Goal: Information Seeking & Learning: Learn about a topic

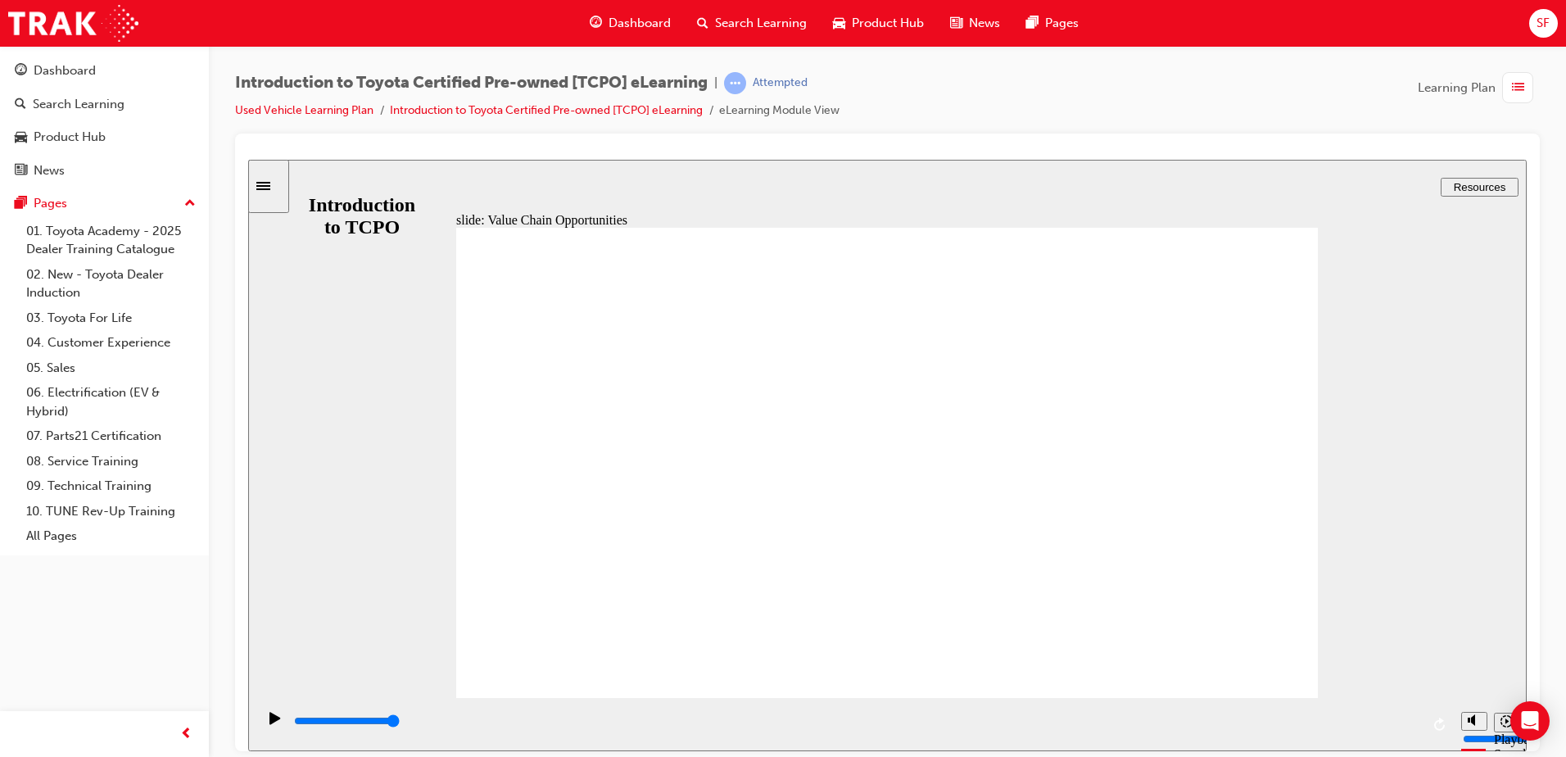
click at [628, 36] on div "Dashboard" at bounding box center [630, 24] width 107 height 34
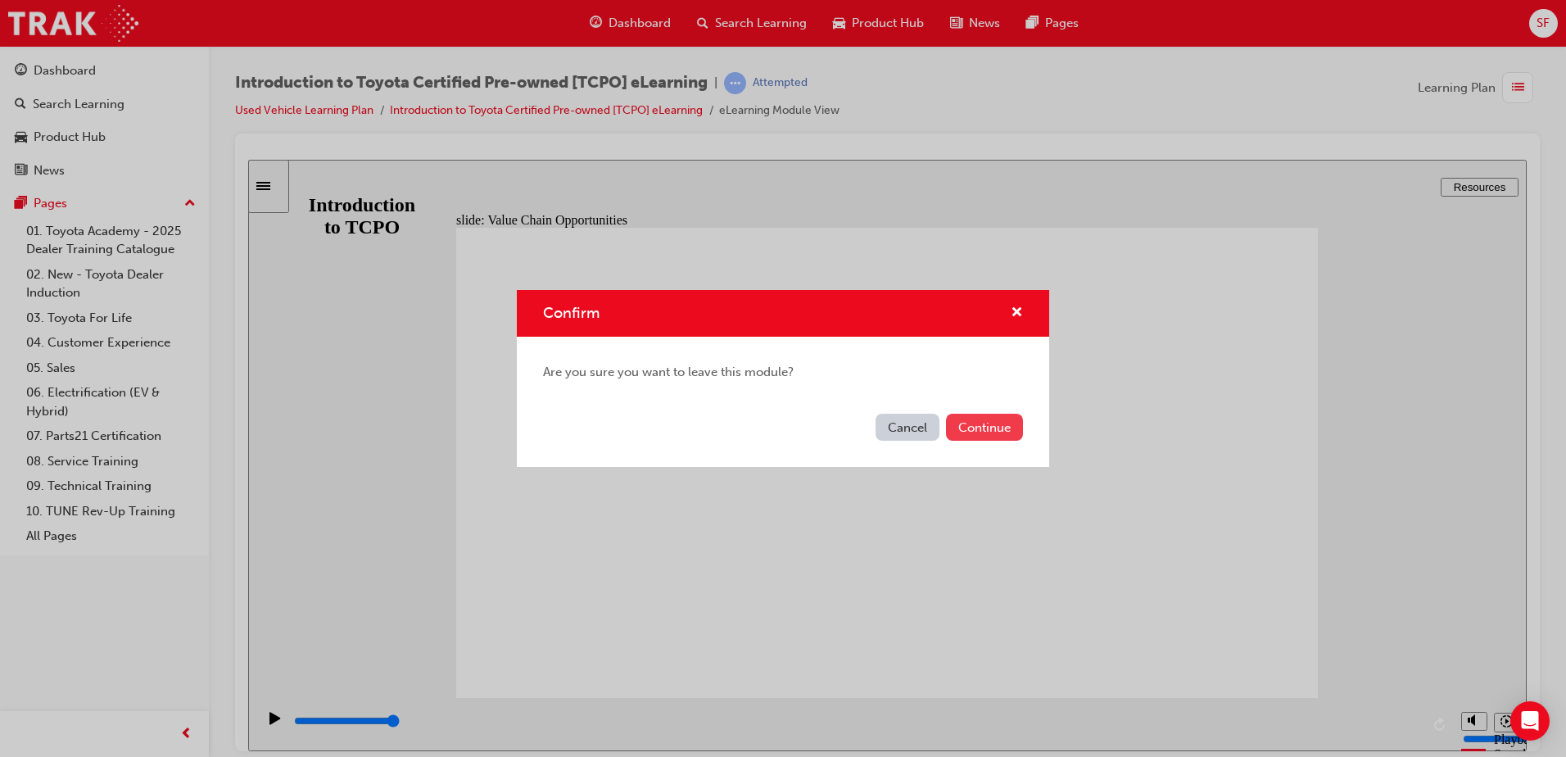
click at [1006, 423] on button "Continue" at bounding box center [984, 427] width 77 height 27
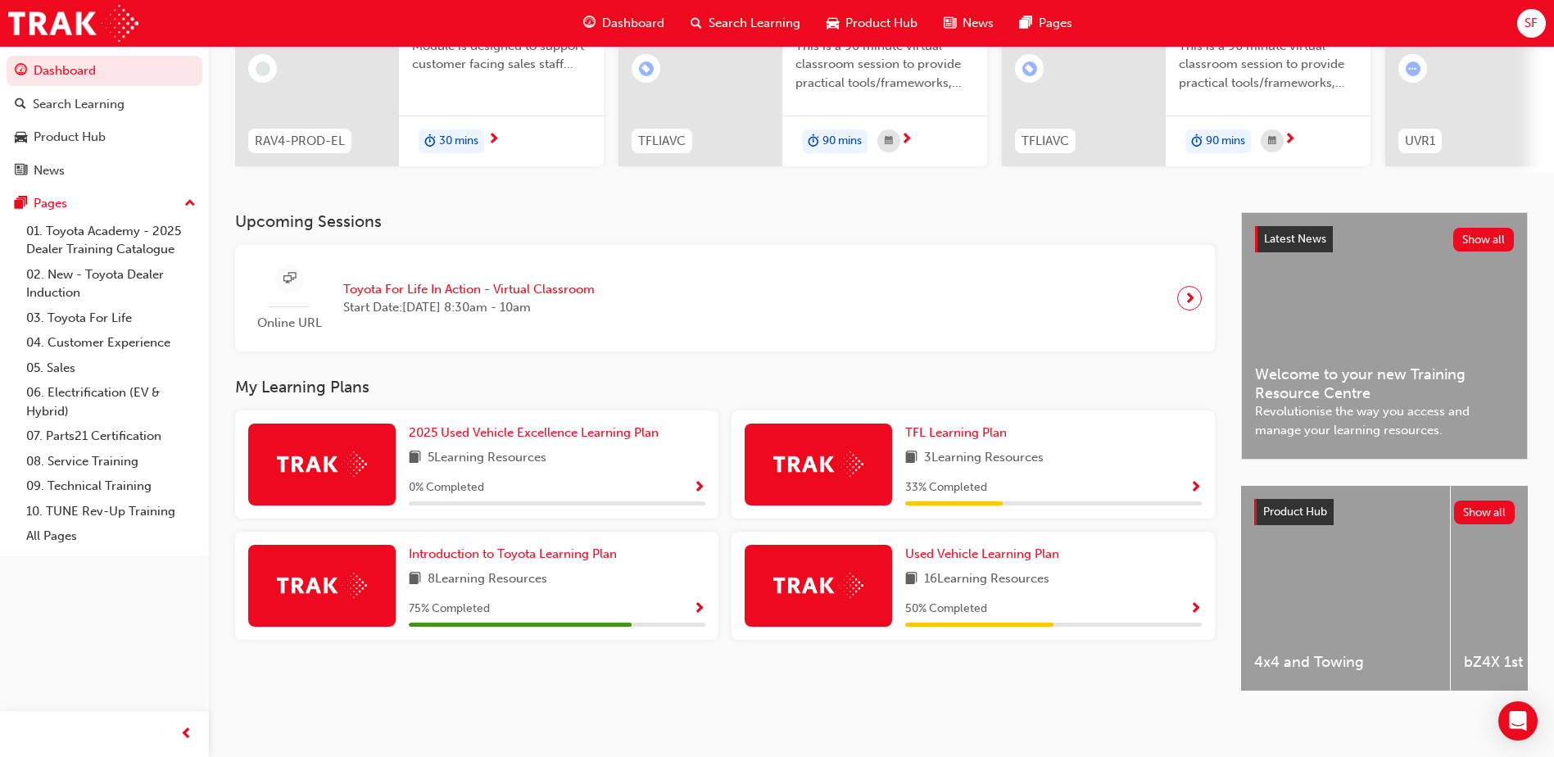
scroll to position [222, 0]
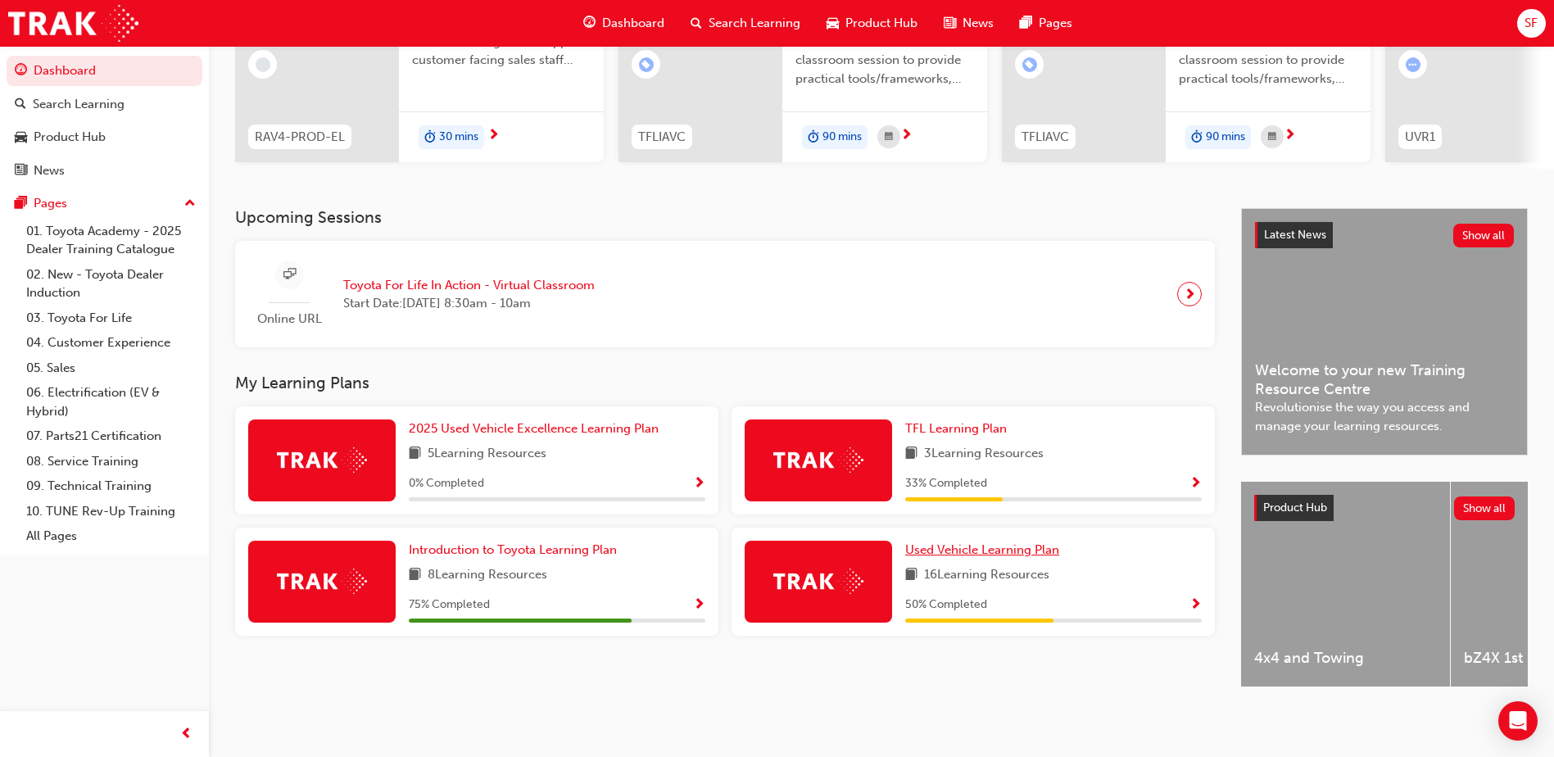
click at [981, 542] on span "Used Vehicle Learning Plan" at bounding box center [982, 549] width 154 height 15
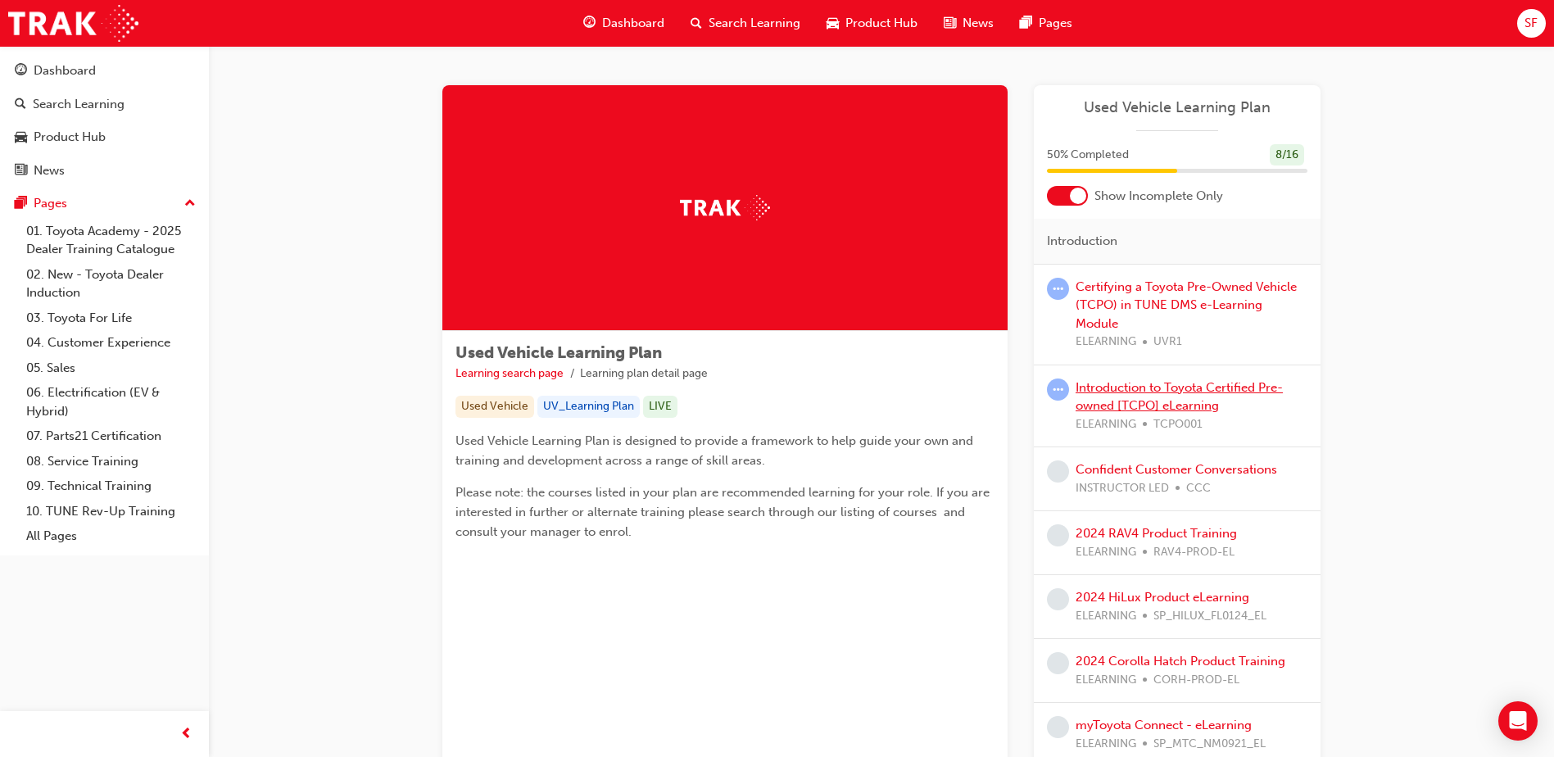
click at [1128, 380] on link "Introduction to Toyota Certified Pre-owned [TCPO] eLearning" at bounding box center [1179, 397] width 207 height 34
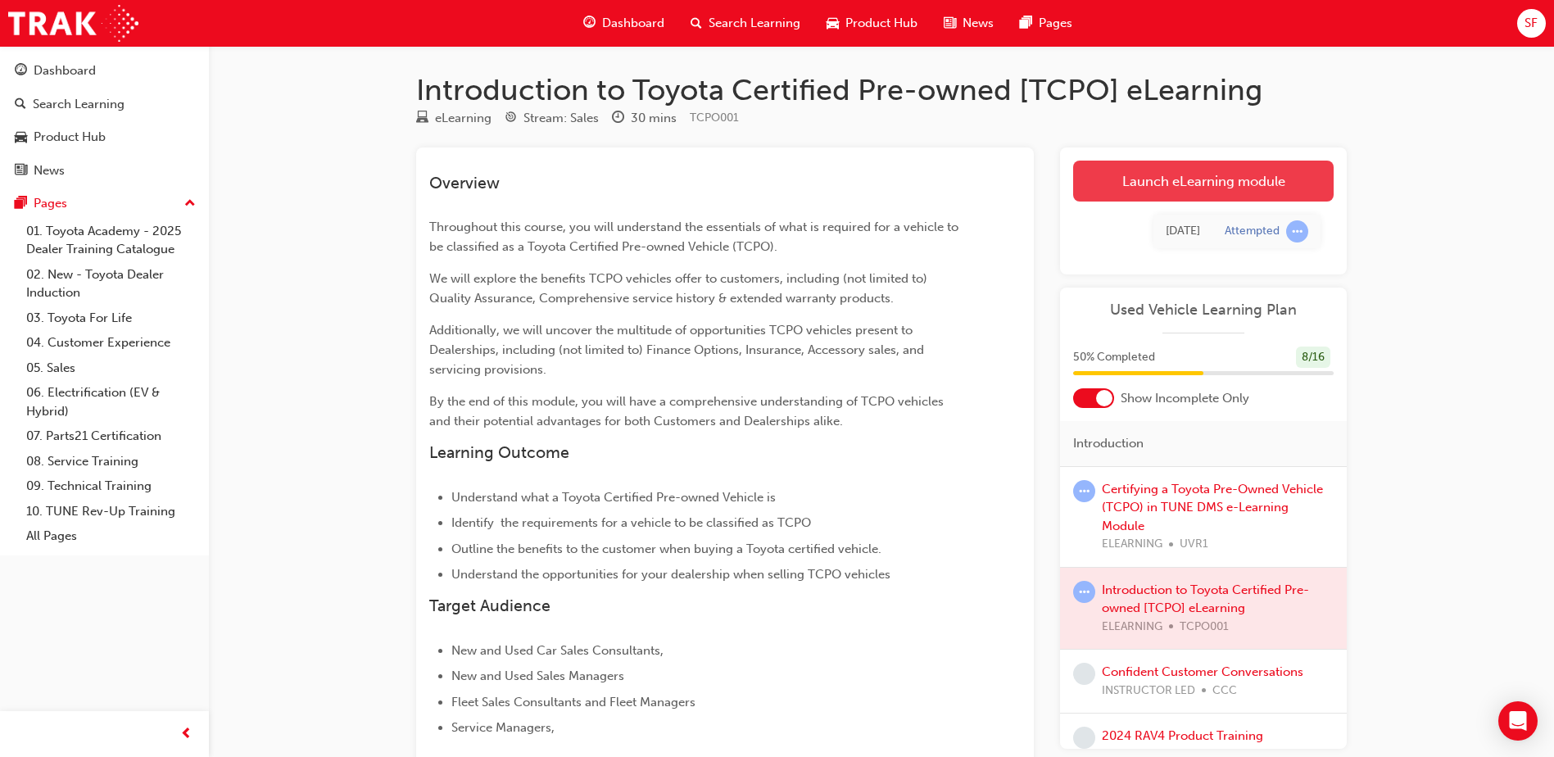
click at [1136, 170] on link "Launch eLearning module" at bounding box center [1203, 181] width 261 height 41
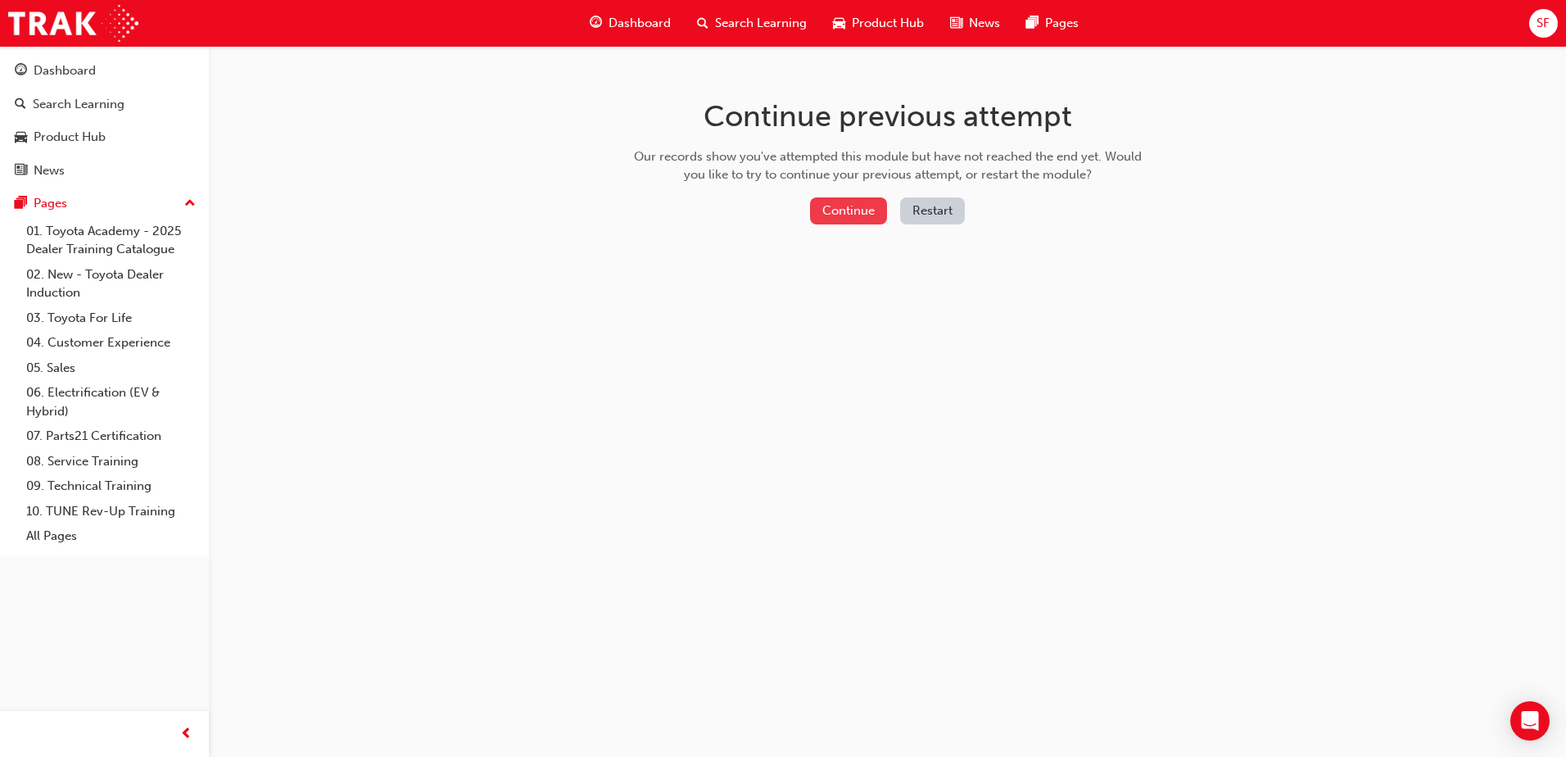
click at [840, 206] on button "Continue" at bounding box center [848, 210] width 77 height 27
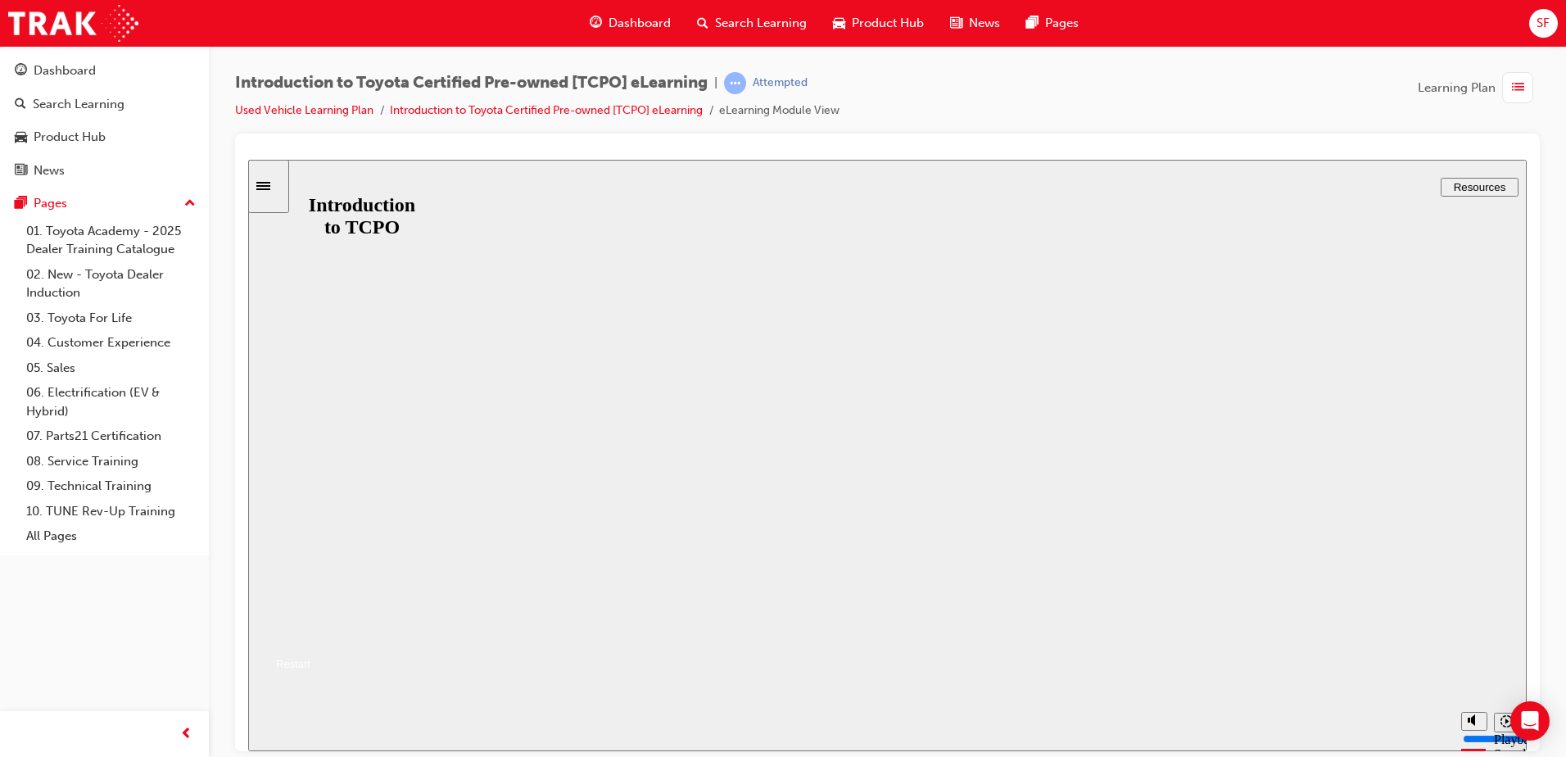
click at [310, 634] on button "Resume" at bounding box center [279, 644] width 62 height 20
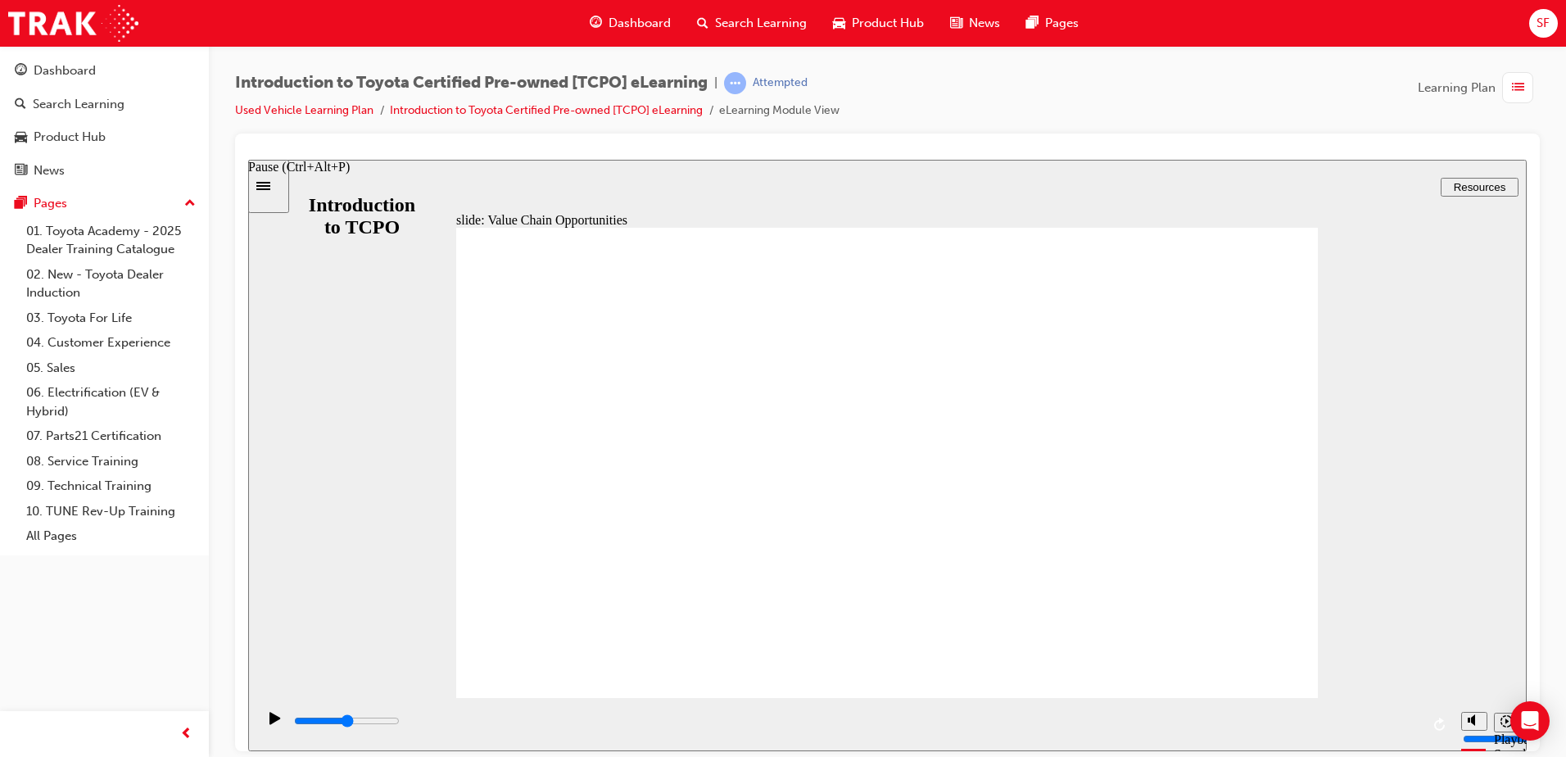
click at [270, 723] on icon "Pause (Ctrl+Alt+P)" at bounding box center [275, 717] width 11 height 12
click at [271, 723] on icon "Pause (Ctrl+Alt+P)" at bounding box center [275, 717] width 11 height 12
click at [270, 719] on icon "Pause (Ctrl+Alt+P)" at bounding box center [275, 717] width 11 height 13
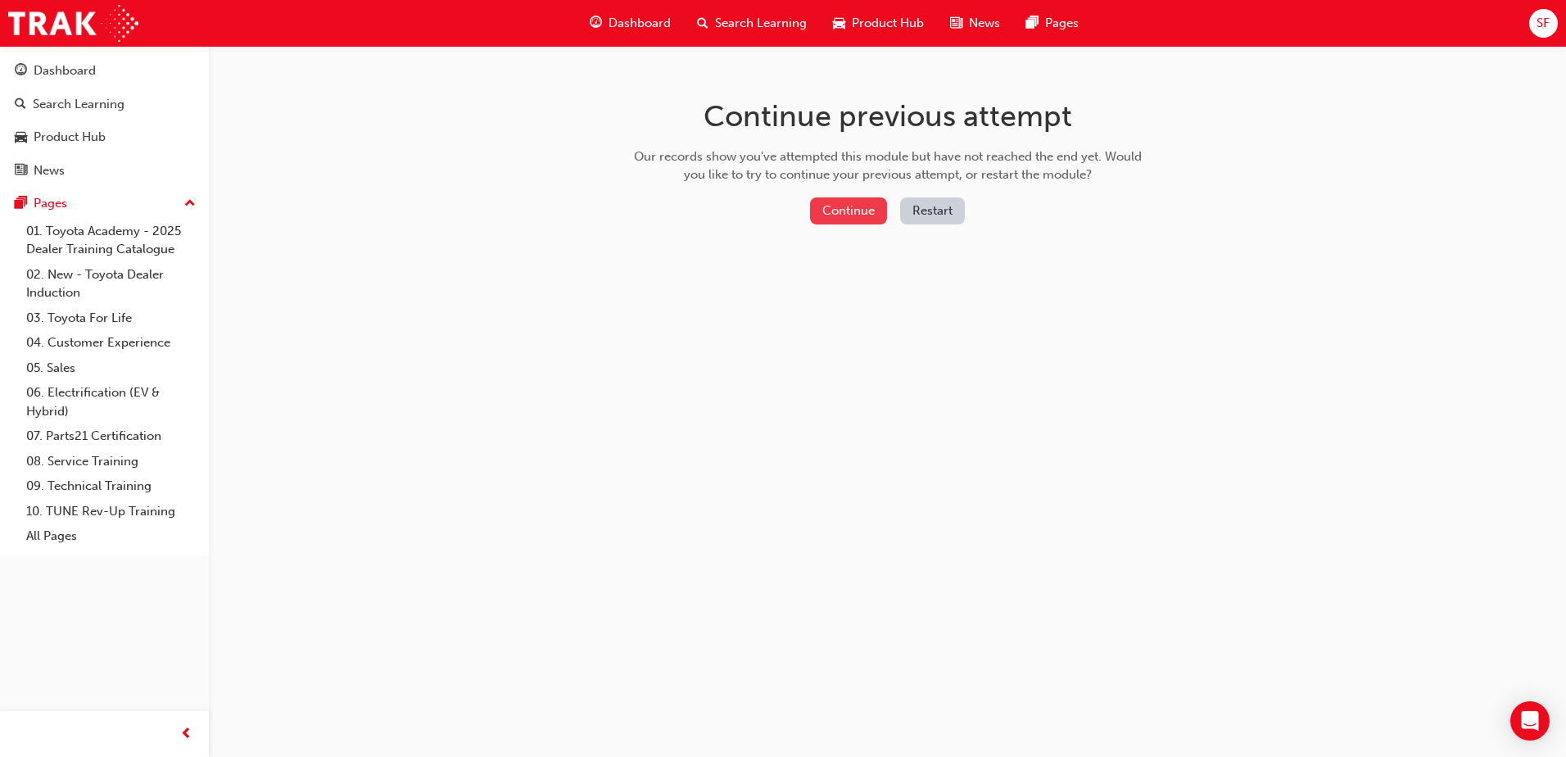
click at [845, 215] on button "Continue" at bounding box center [848, 210] width 77 height 27
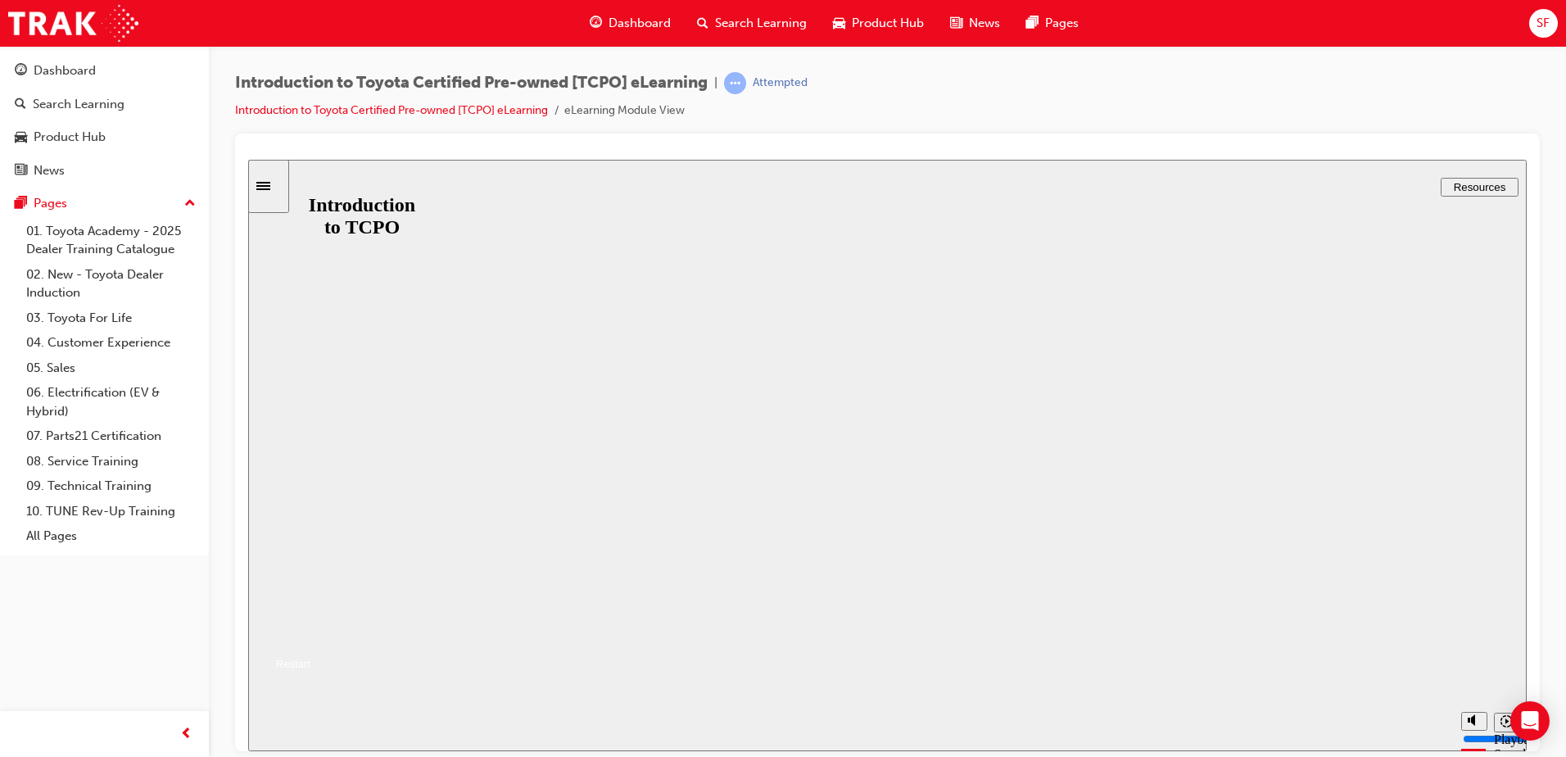
click at [310, 634] on button "Resume" at bounding box center [279, 644] width 62 height 20
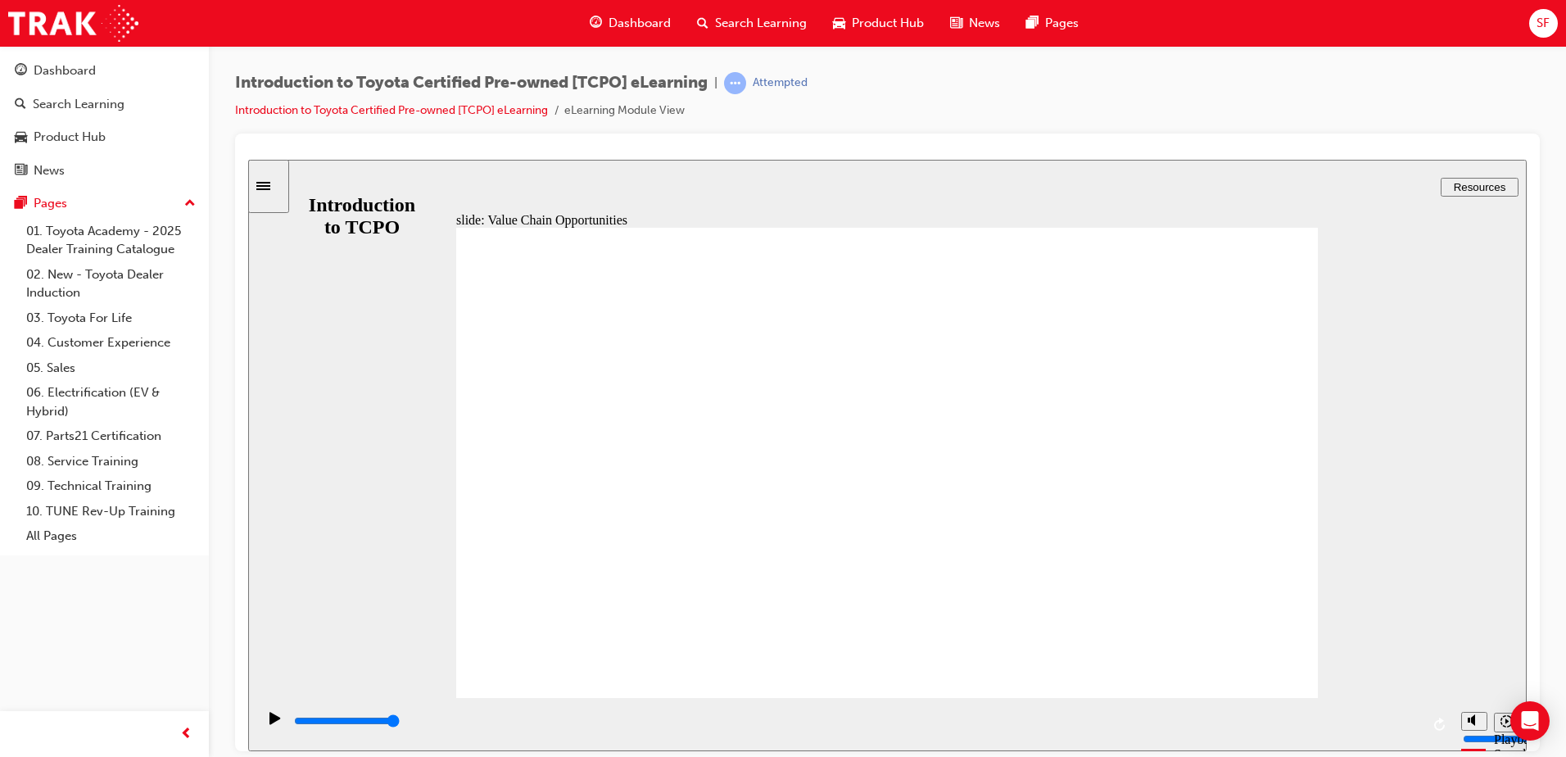
click at [261, 728] on div "Play (Ctrl+Alt+P)" at bounding box center [275, 725] width 28 height 28
click at [274, 724] on icon "Play (Ctrl+Alt+P)" at bounding box center [275, 717] width 11 height 13
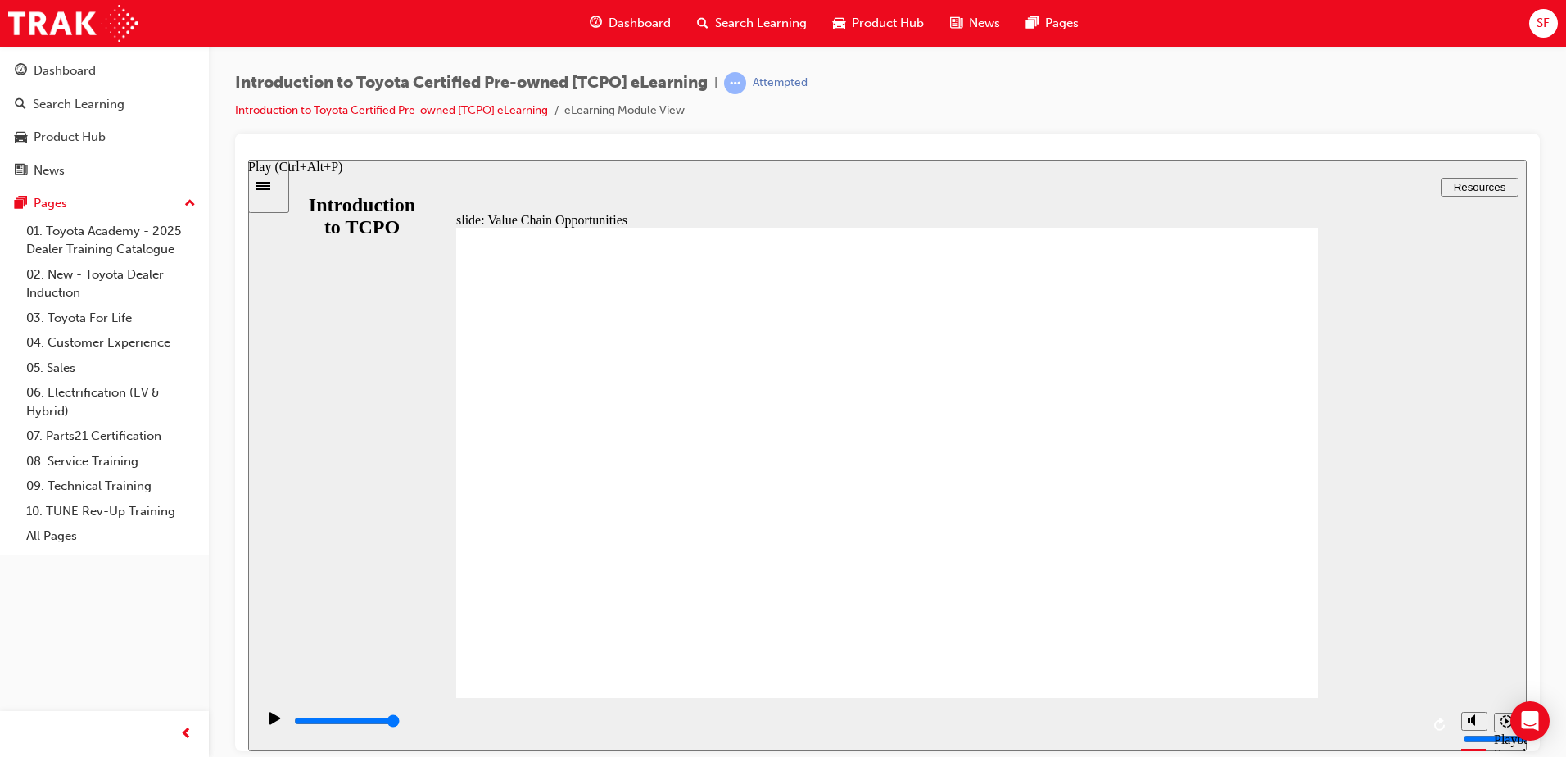
click at [270, 721] on icon "Play (Ctrl+Alt+P)" at bounding box center [275, 717] width 11 height 12
click at [272, 719] on icon "Play (Ctrl+Alt+P)" at bounding box center [275, 717] width 11 height 13
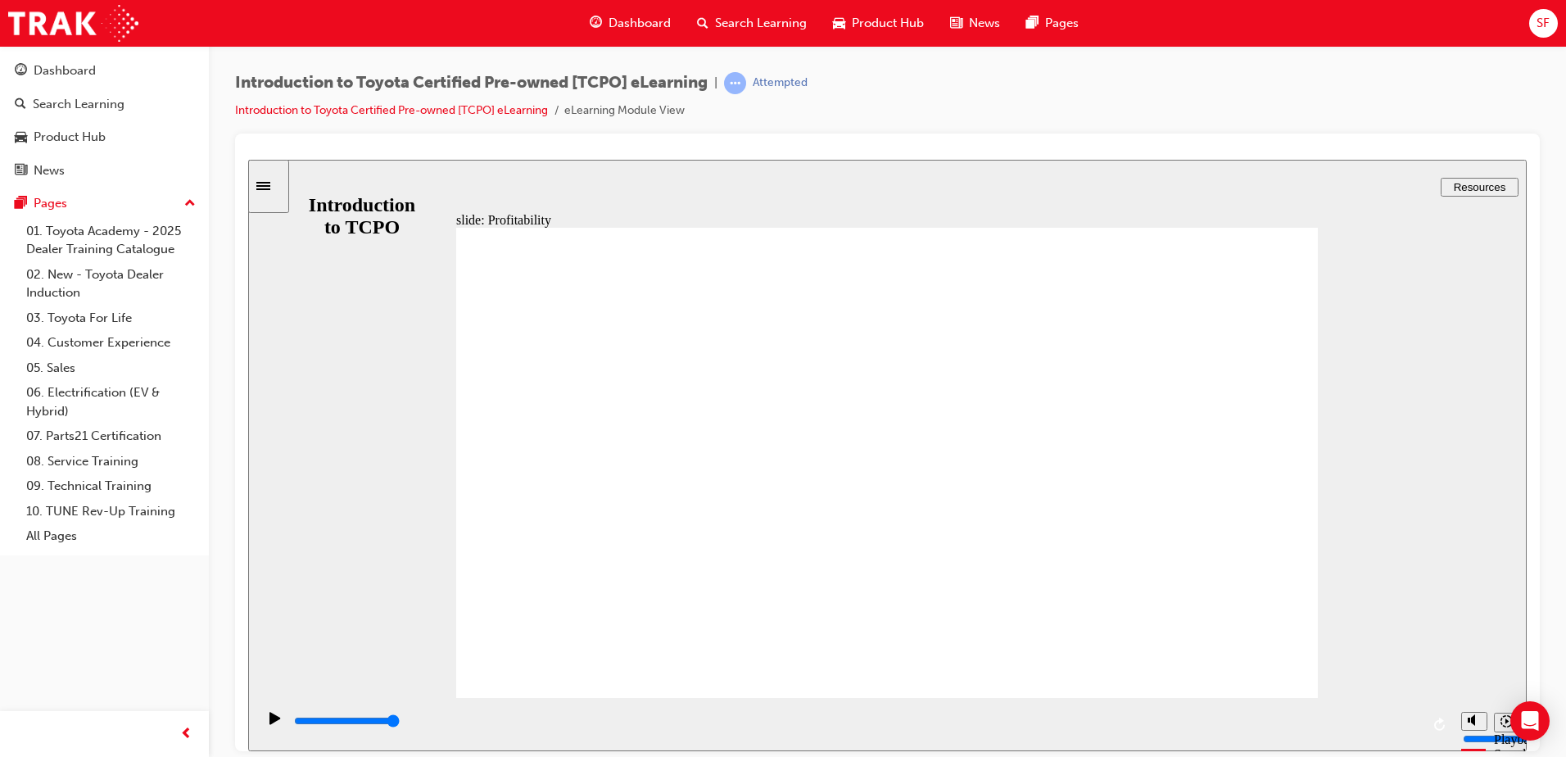
type input "7700"
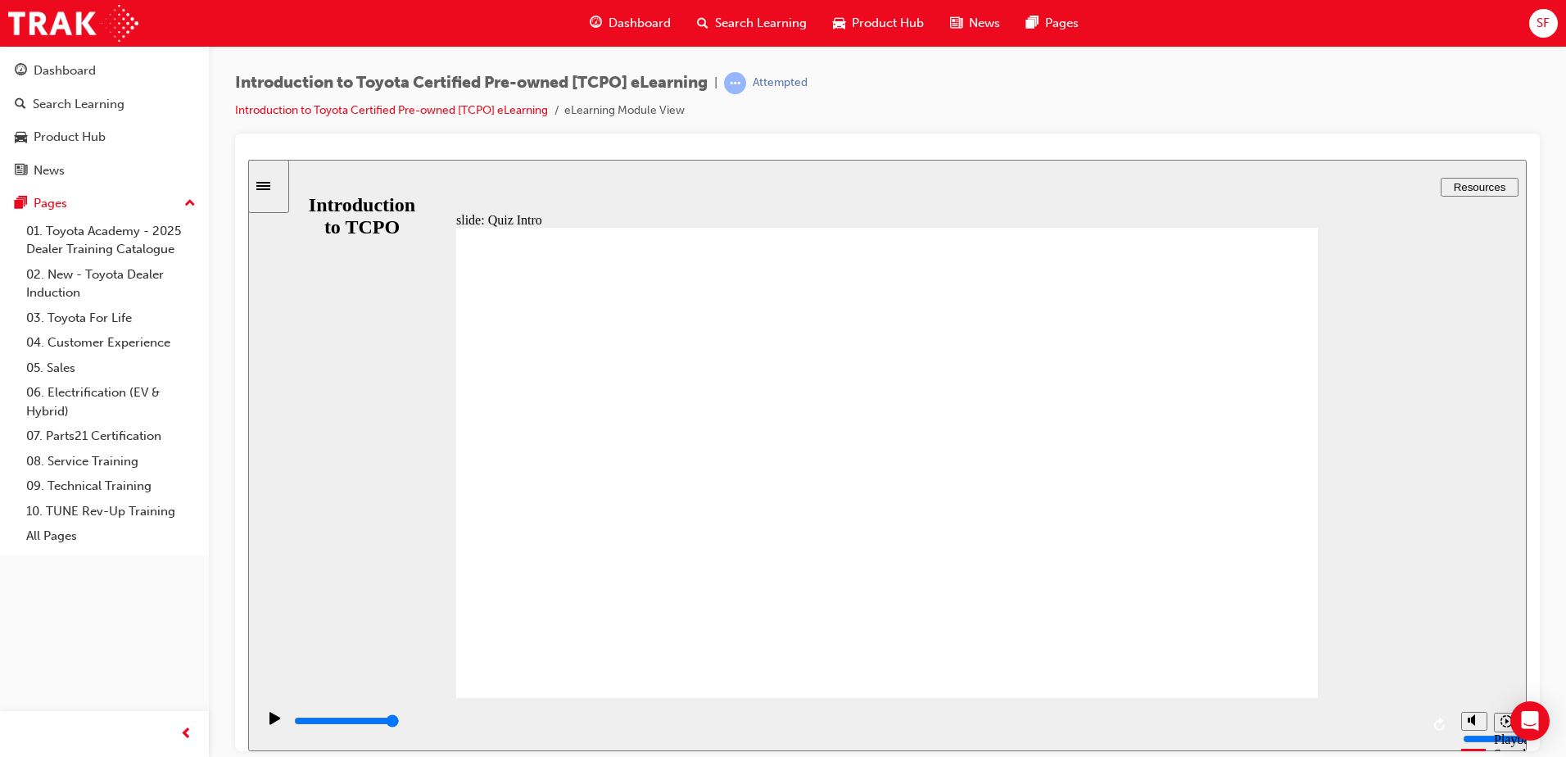
radio input "true"
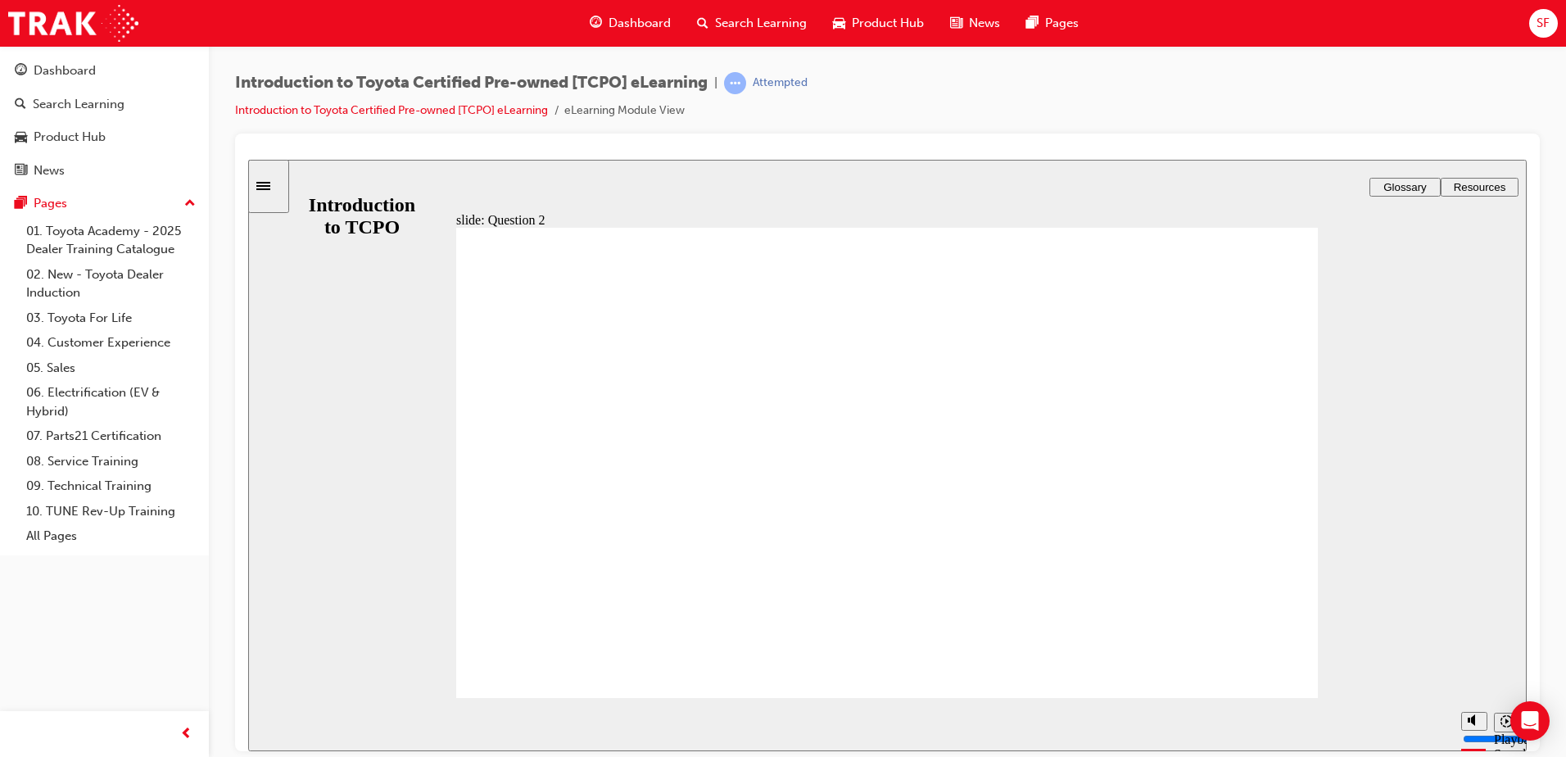
radio input "false"
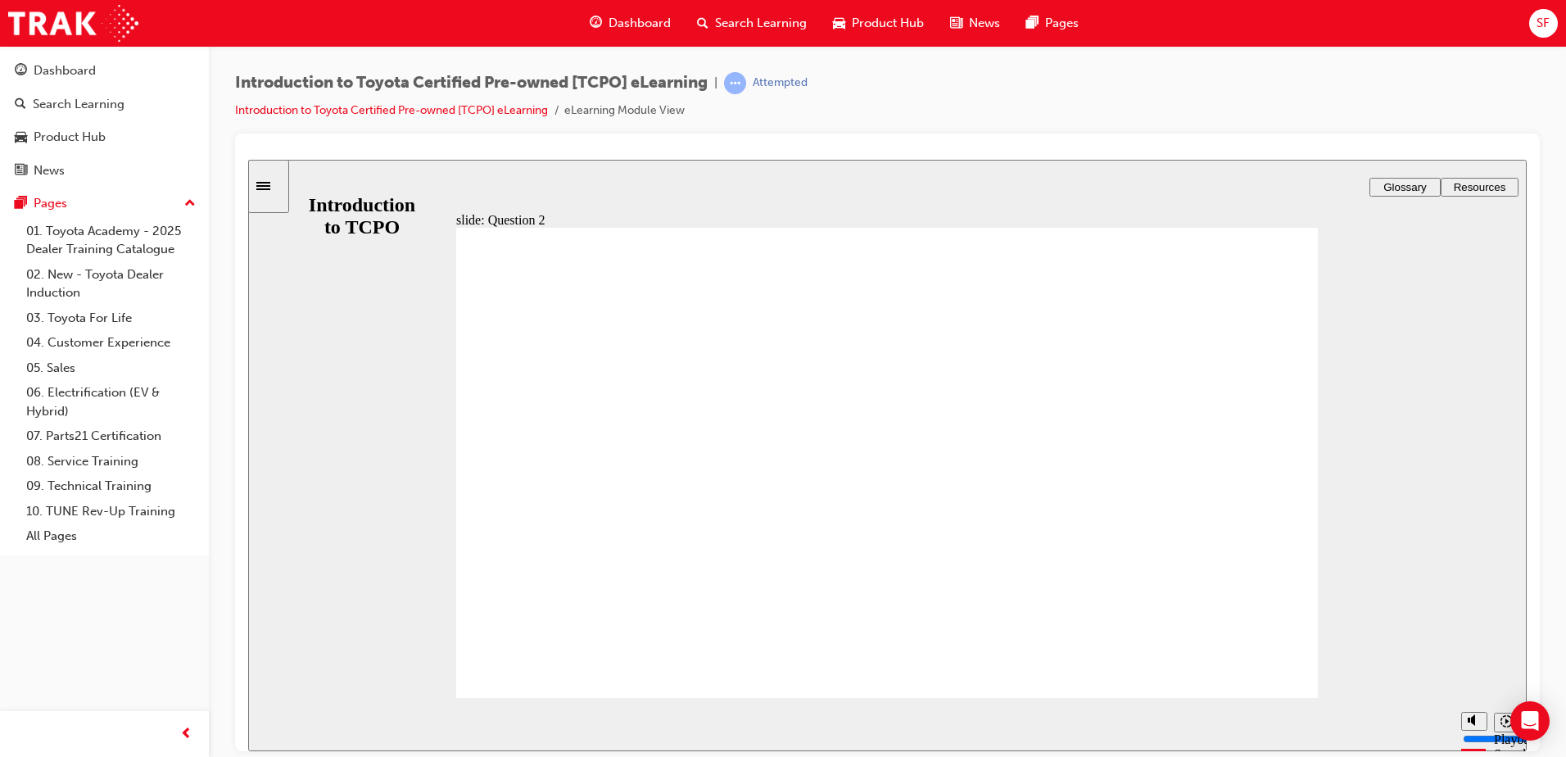
radio input "true"
radio input "false"
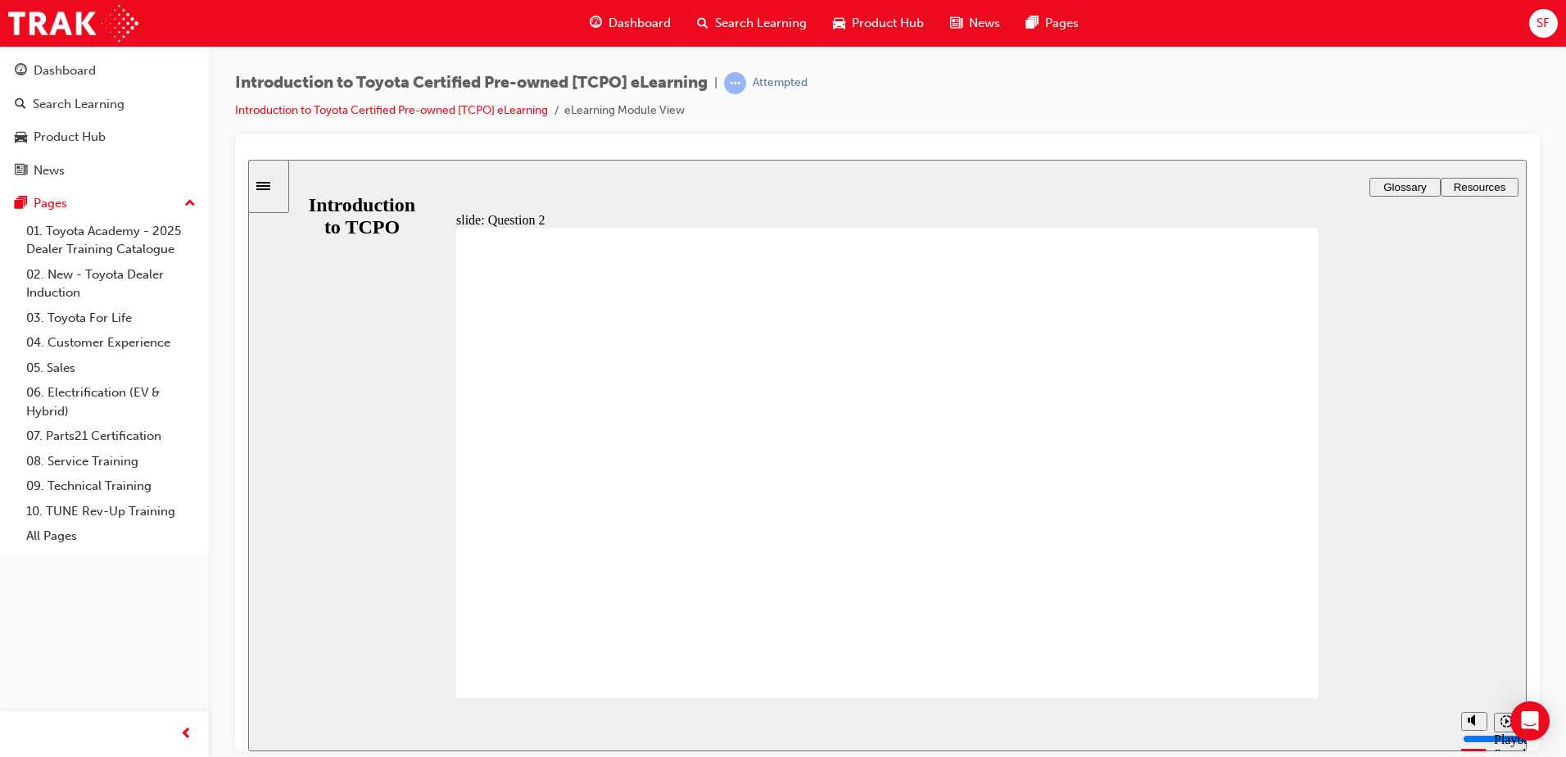
radio input "true"
drag, startPoint x: 1289, startPoint y: 669, endPoint x: 1267, endPoint y: 664, distance: 21.9
radio input "true"
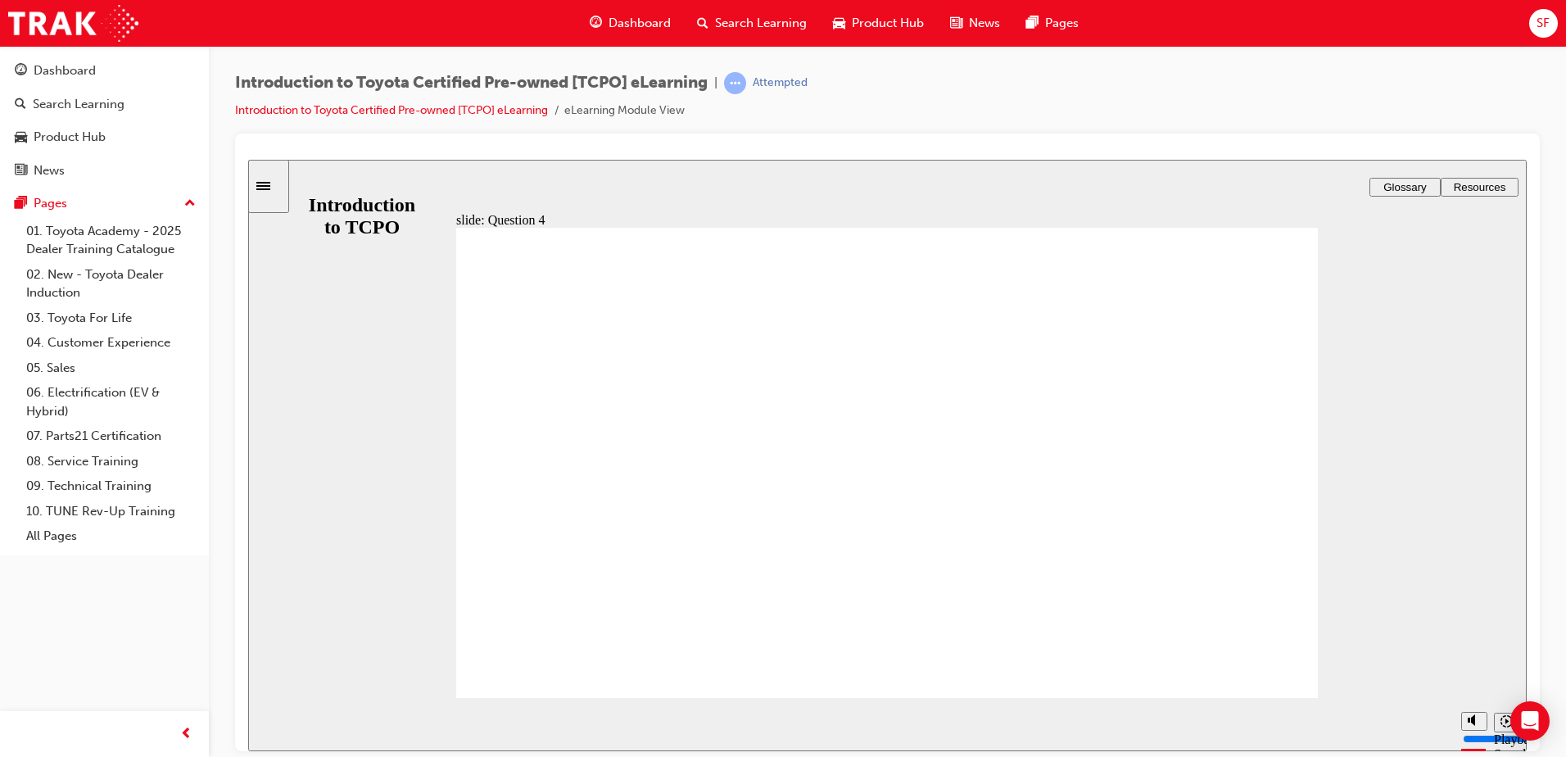
type input "1800"
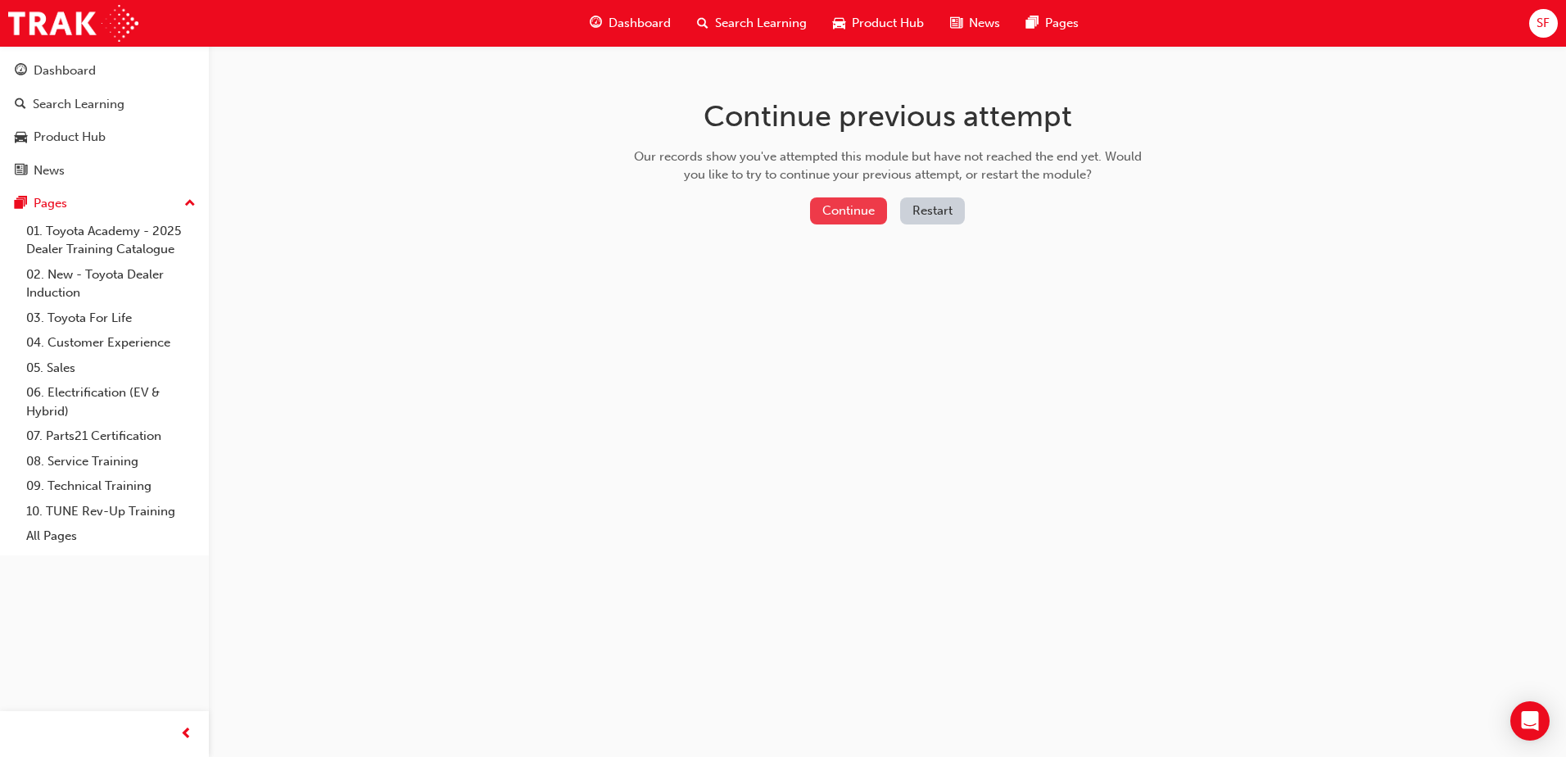
click at [843, 211] on button "Continue" at bounding box center [848, 210] width 77 height 27
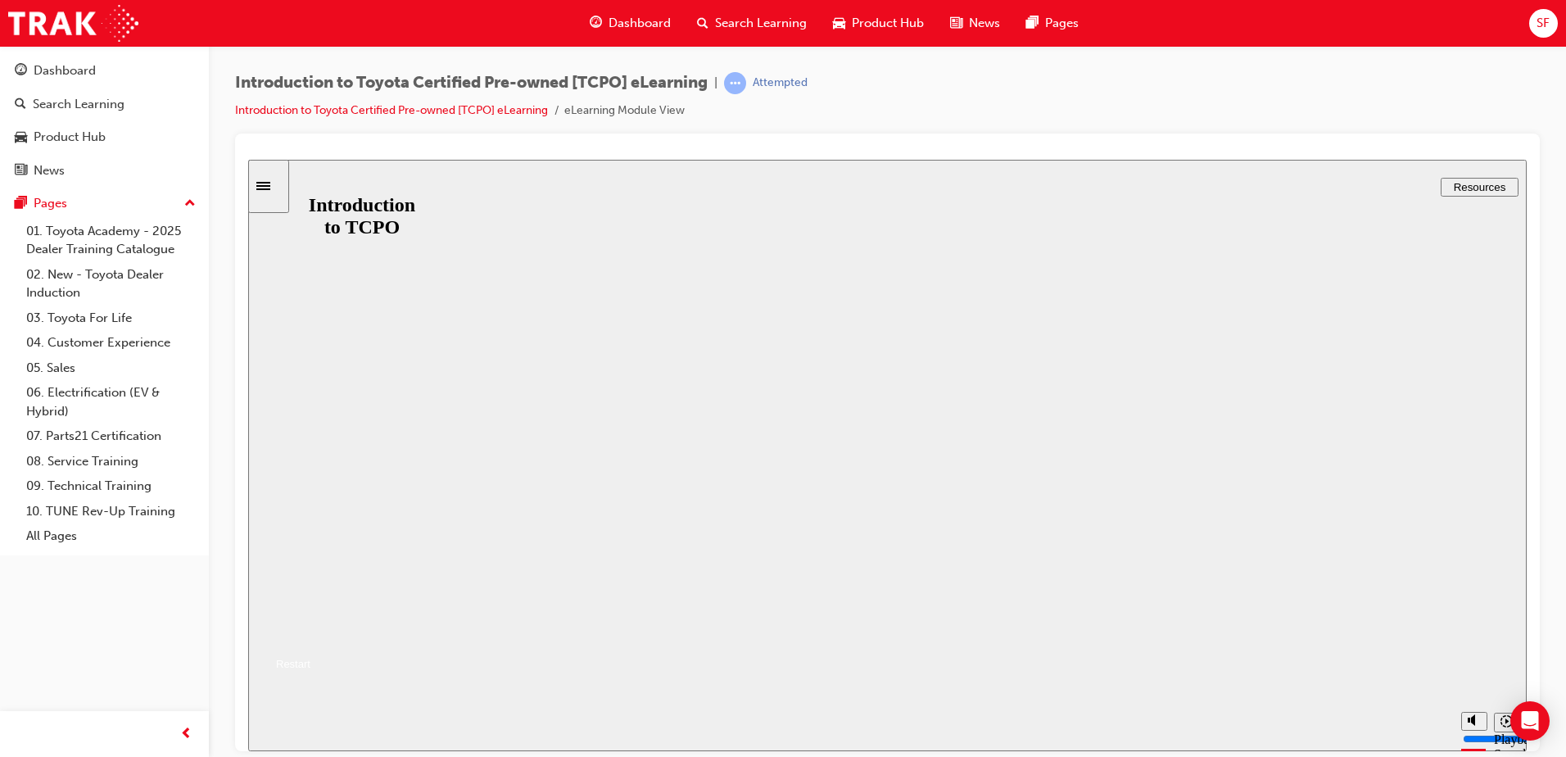
click at [310, 634] on button "Resume" at bounding box center [279, 644] width 62 height 20
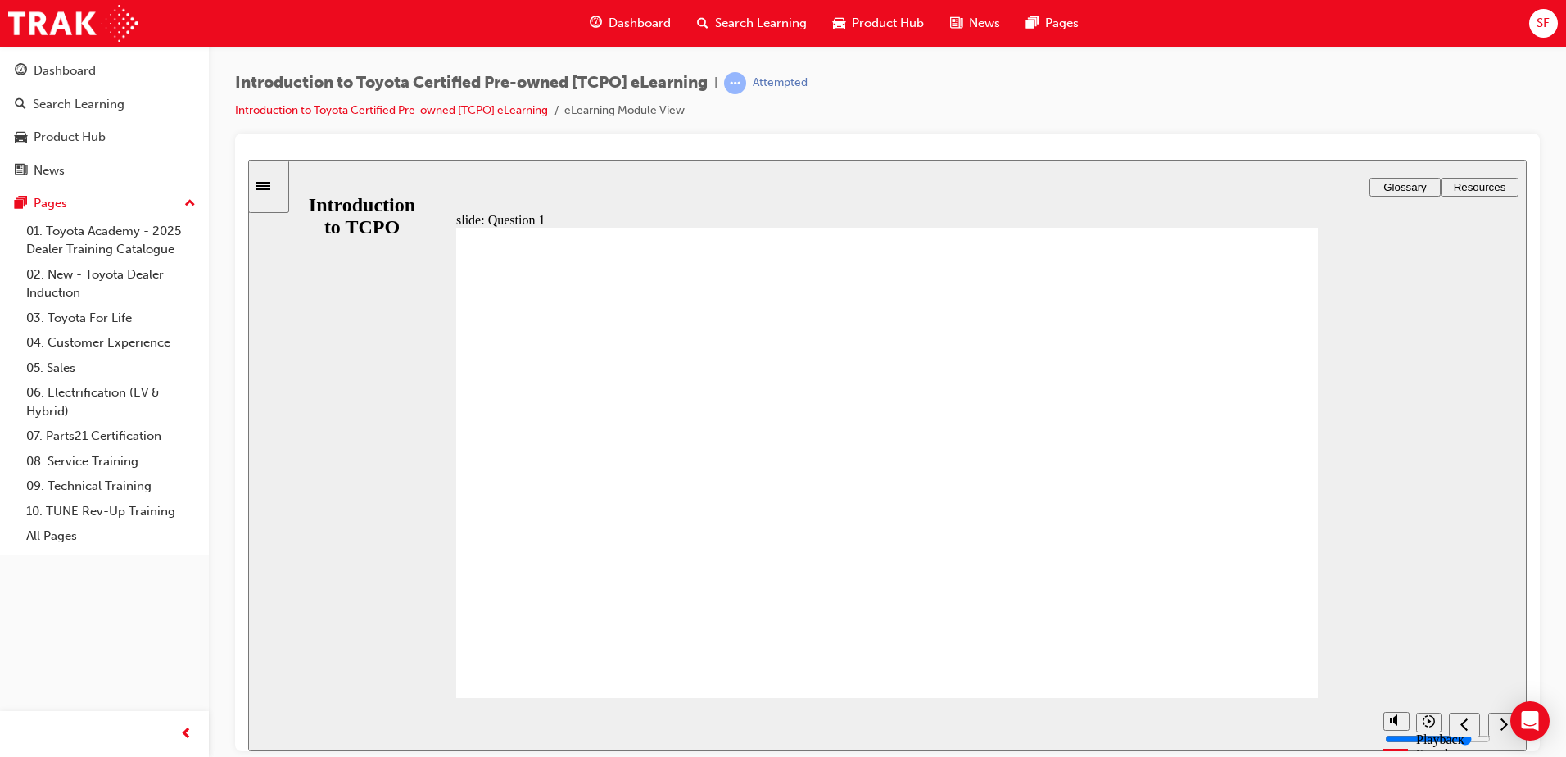
click at [270, 182] on icon "Sidebar Toggle" at bounding box center [263, 185] width 14 height 8
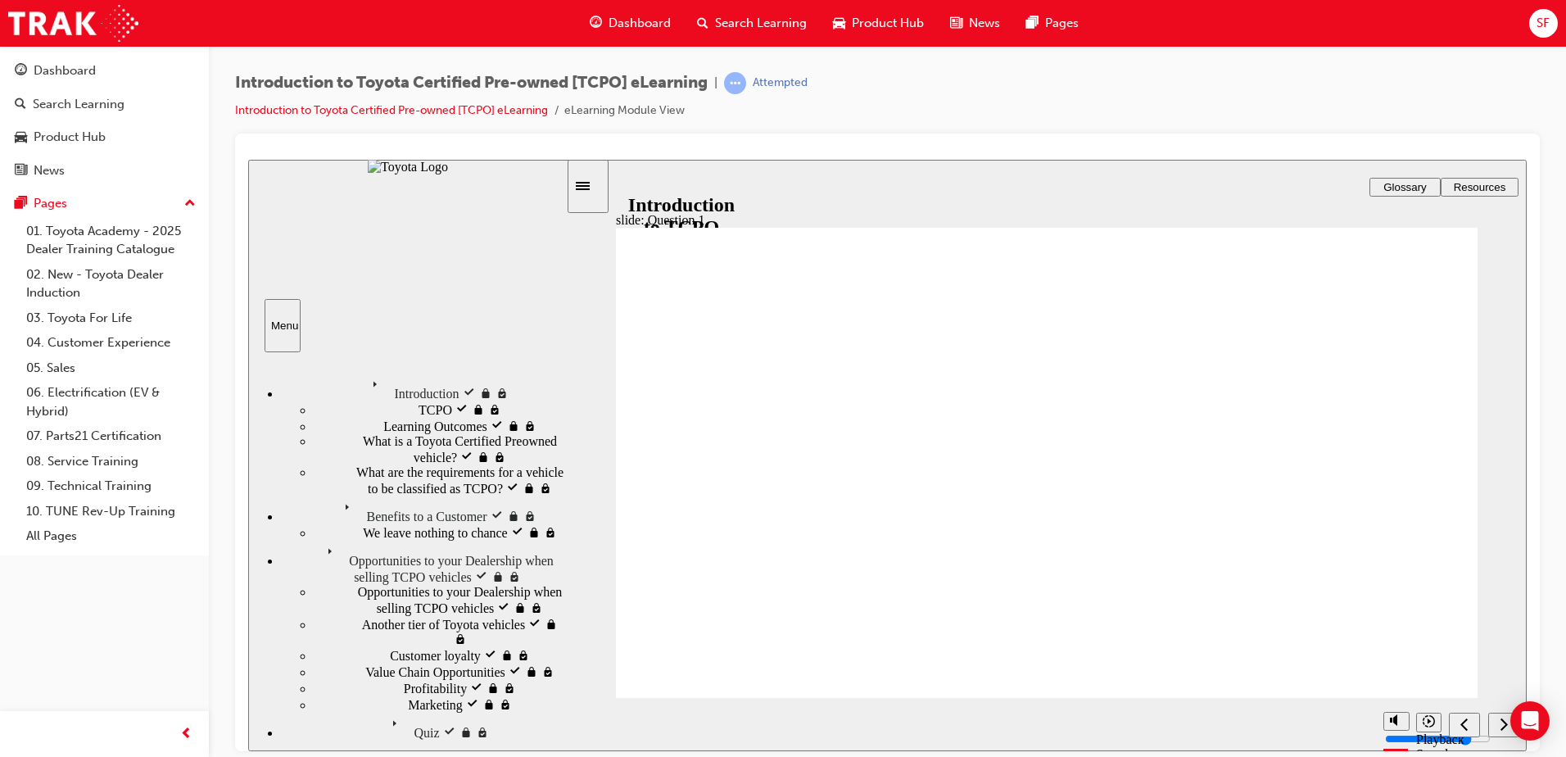
drag, startPoint x: 586, startPoint y: 188, endPoint x: 587, endPoint y: 196, distance: 8.2
click at [587, 192] on div "Sidebar Toggle" at bounding box center [588, 185] width 28 height 12
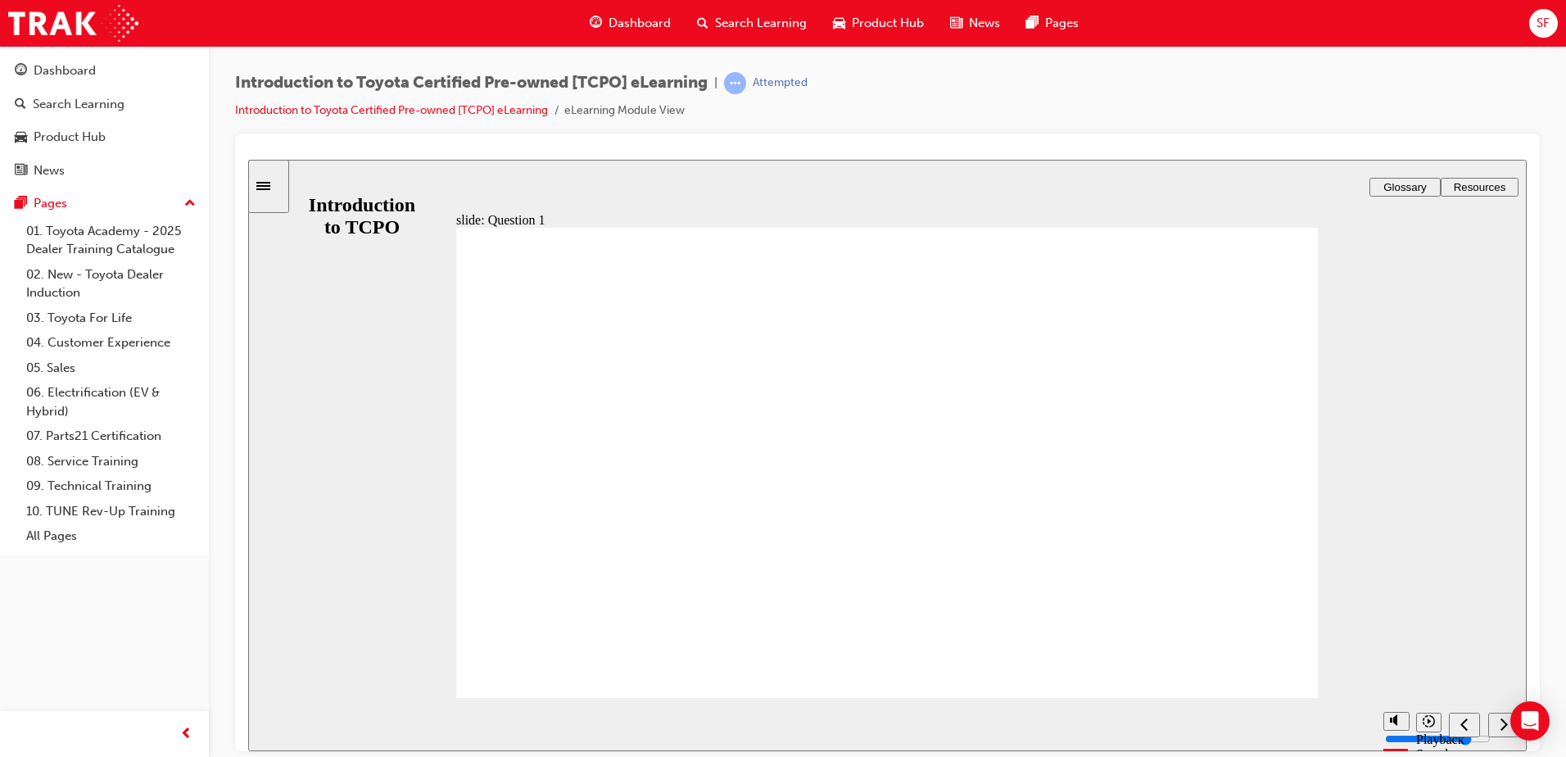
click at [291, 177] on div "slide: Question 1 Rectangle 2 Rectangle 1 ASSESSMENT – QUESTION 1/4 Rectangle 3…" at bounding box center [887, 454] width 1279 height 591
click at [281, 181] on icon "Sidebar Toggle" at bounding box center [268, 184] width 25 height 10
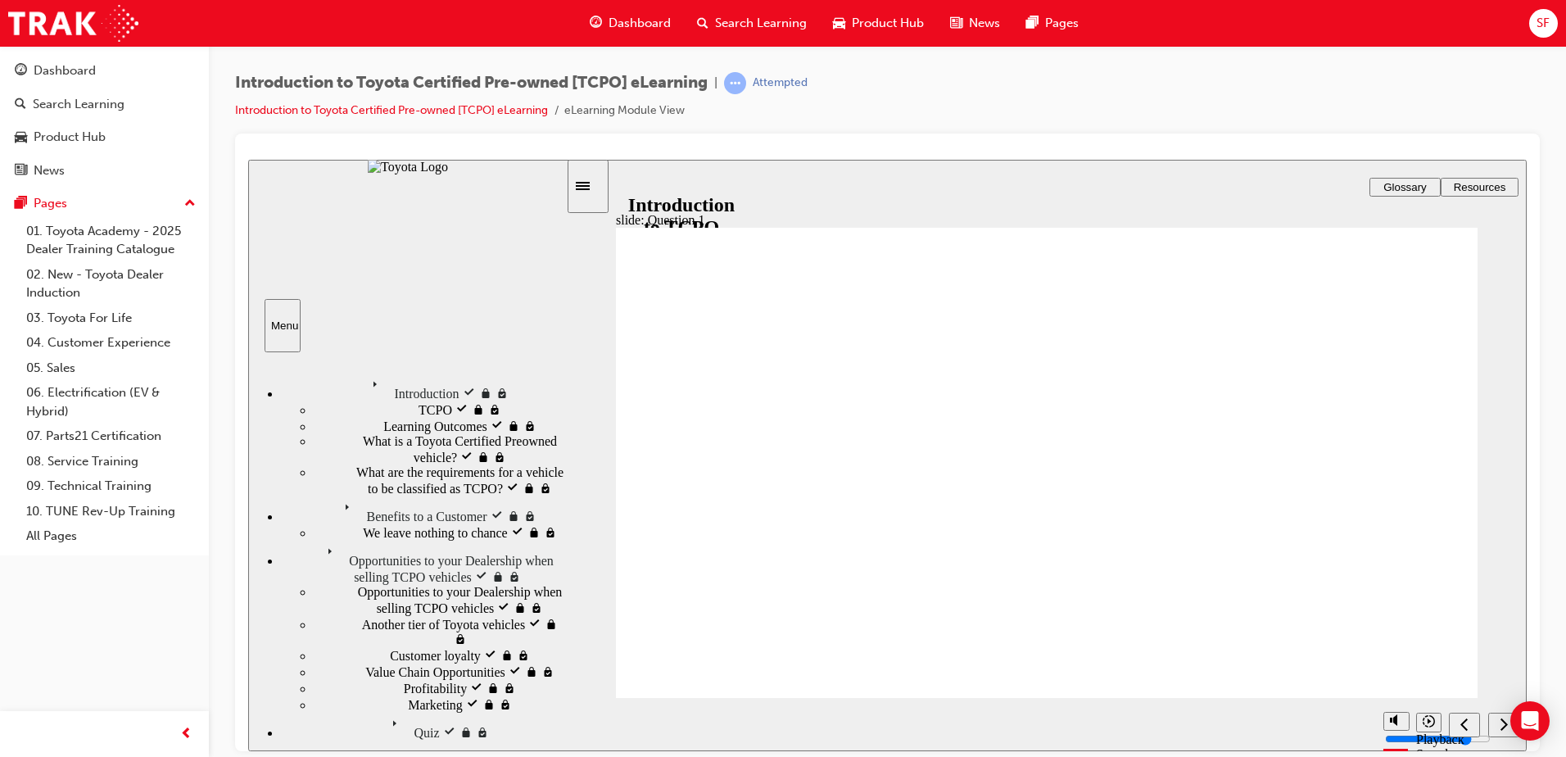
click at [600, 188] on icon "Sidebar Toggle" at bounding box center [588, 184] width 25 height 10
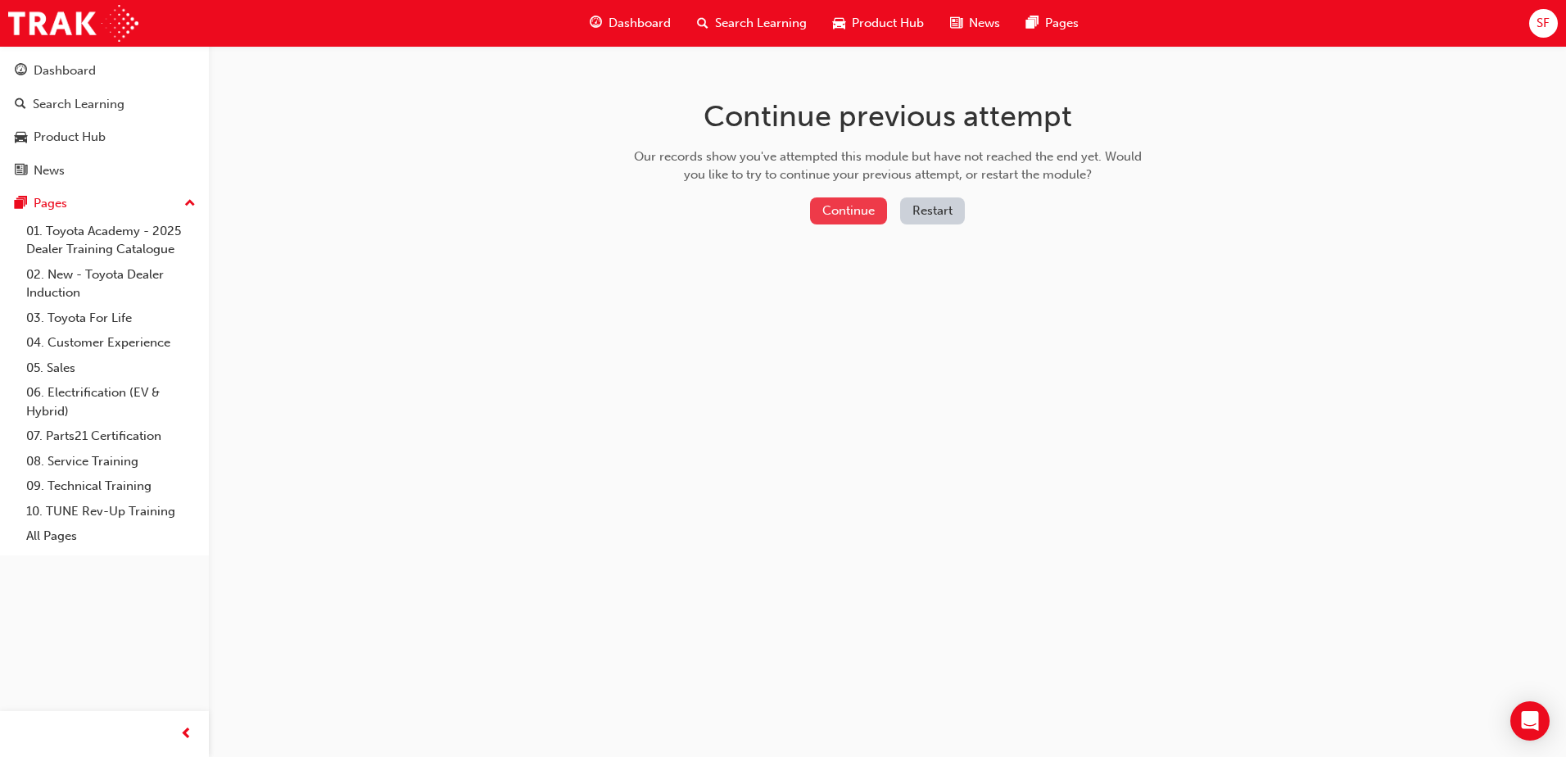
click at [842, 212] on button "Continue" at bounding box center [848, 210] width 77 height 27
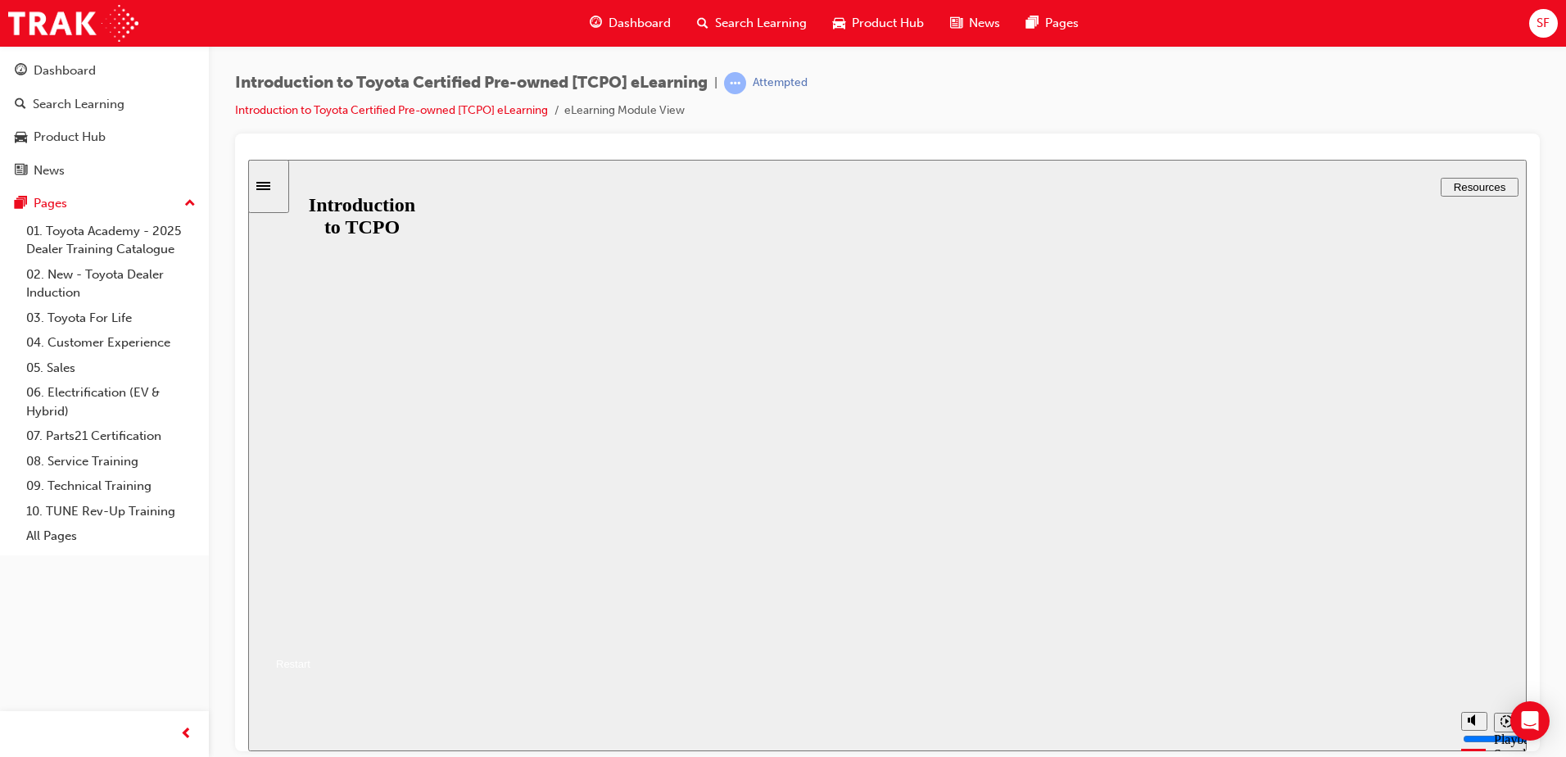
click at [310, 634] on button "Resume" at bounding box center [279, 644] width 62 height 20
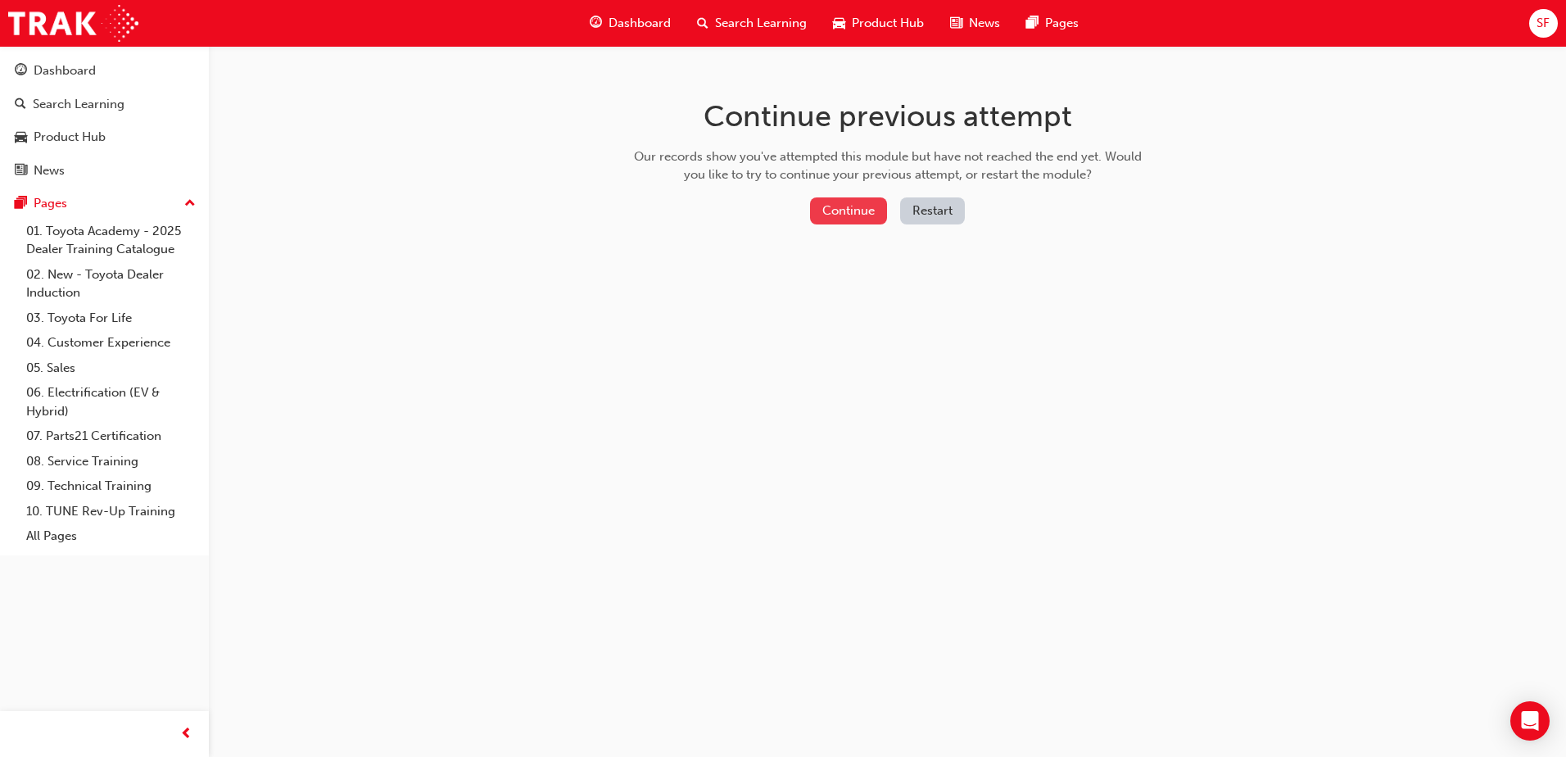
click at [824, 204] on button "Continue" at bounding box center [848, 210] width 77 height 27
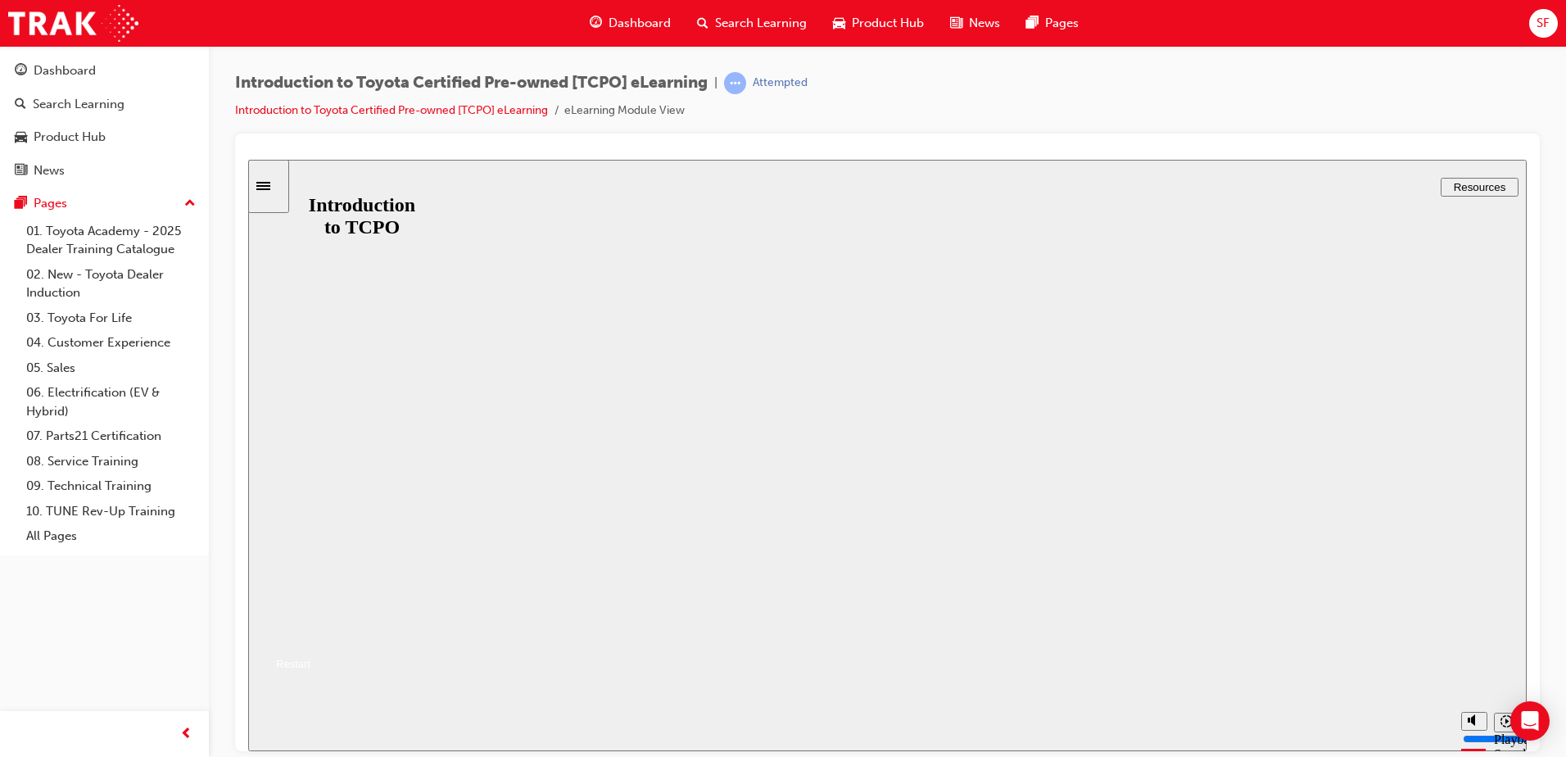
click at [310, 634] on button "Resume" at bounding box center [279, 644] width 62 height 20
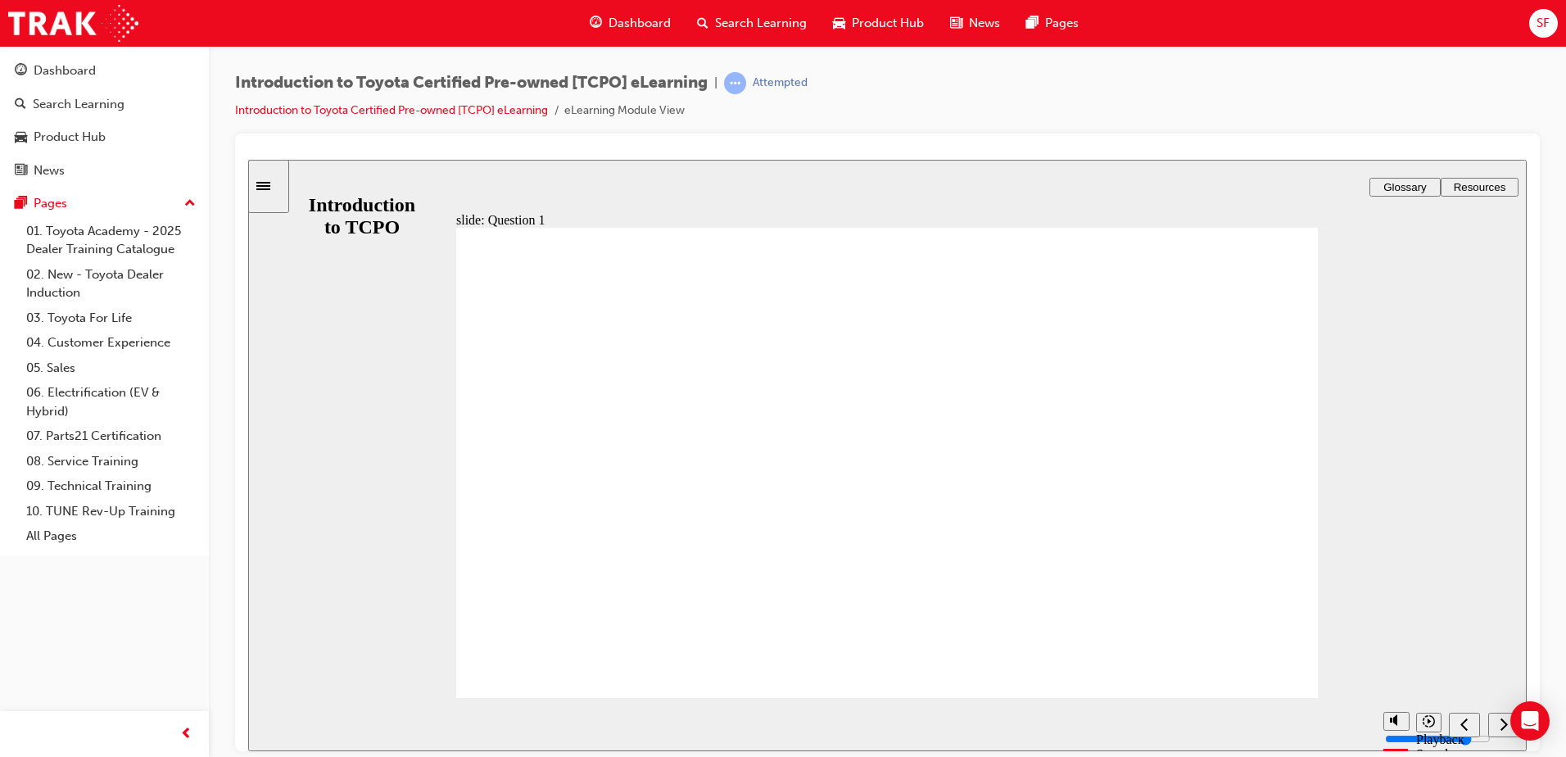
drag, startPoint x: 925, startPoint y: 280, endPoint x: 1121, endPoint y: 242, distance: 199.4
drag, startPoint x: 1316, startPoint y: 212, endPoint x: 1229, endPoint y: 580, distance: 377.9
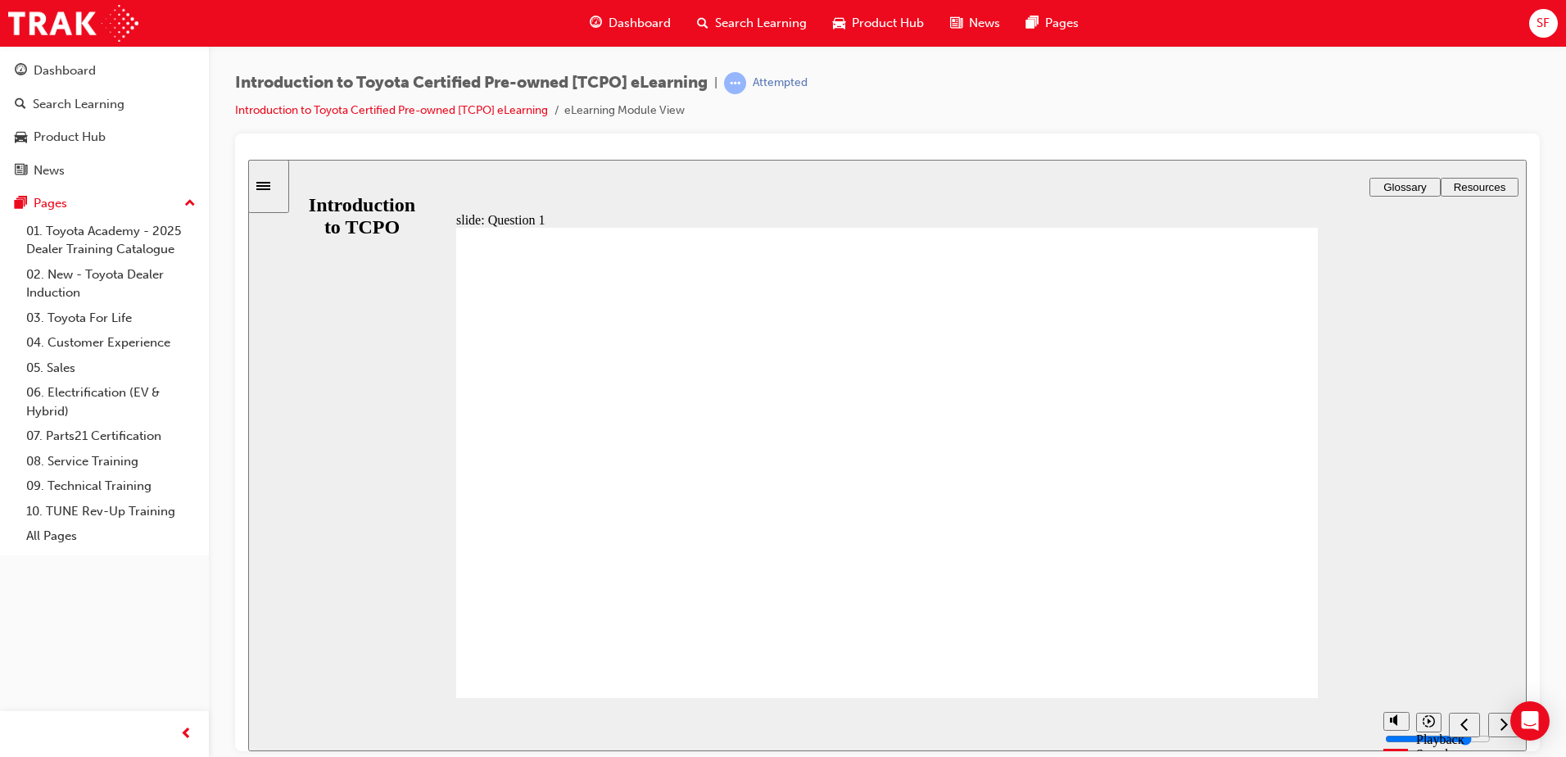
drag, startPoint x: 1271, startPoint y: 700, endPoint x: 1287, endPoint y: 693, distance: 18.0
click at [1274, 707] on div "slide: Question 1 Rectangle 2 Rectangle 1 ASSESSMENT – QUESTION 1/4 Rectangle 3…" at bounding box center [887, 454] width 1279 height 591
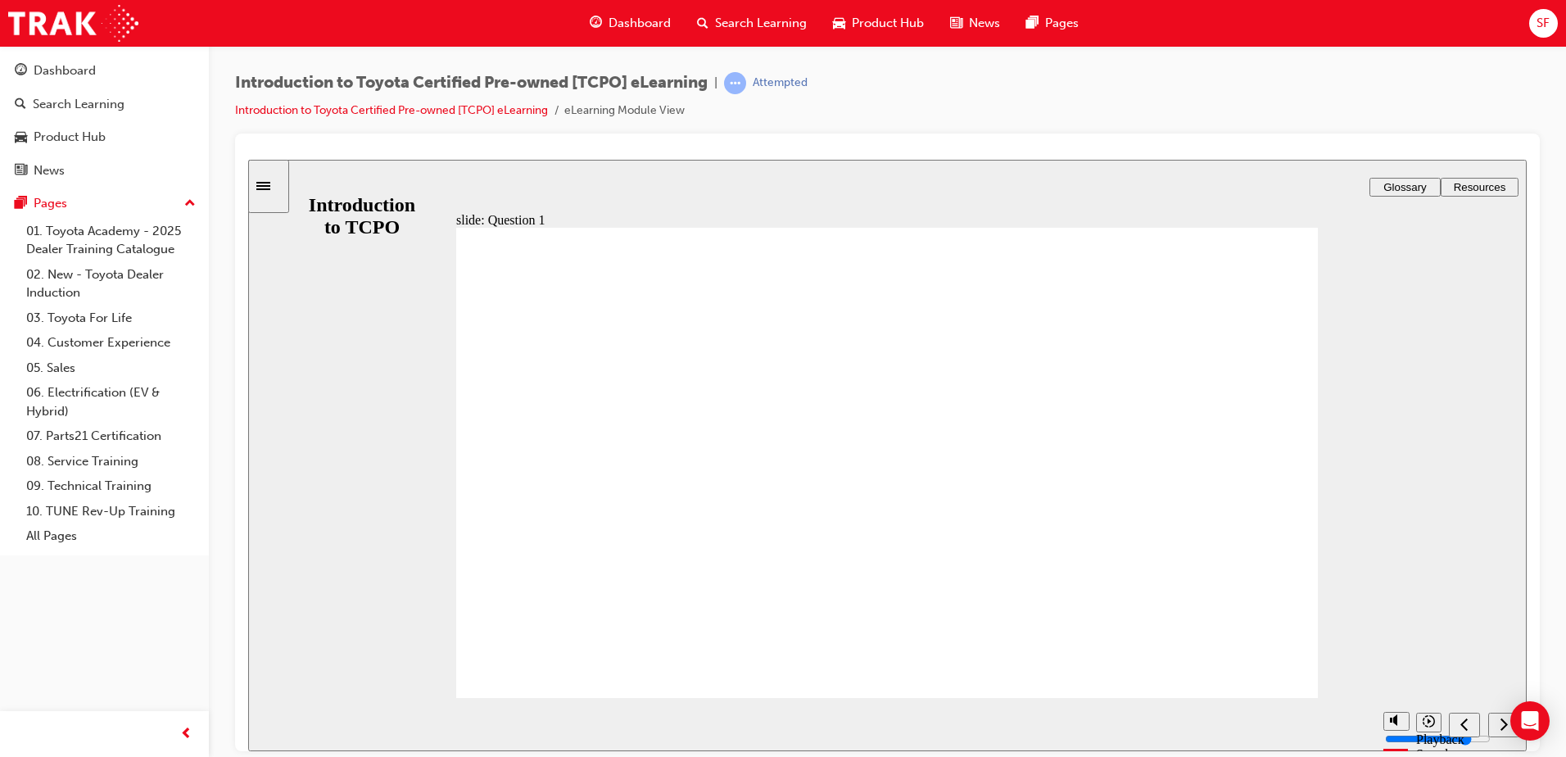
click at [1499, 723] on div "Next (Ctrl+Alt+Period)" at bounding box center [1504, 724] width 18 height 17
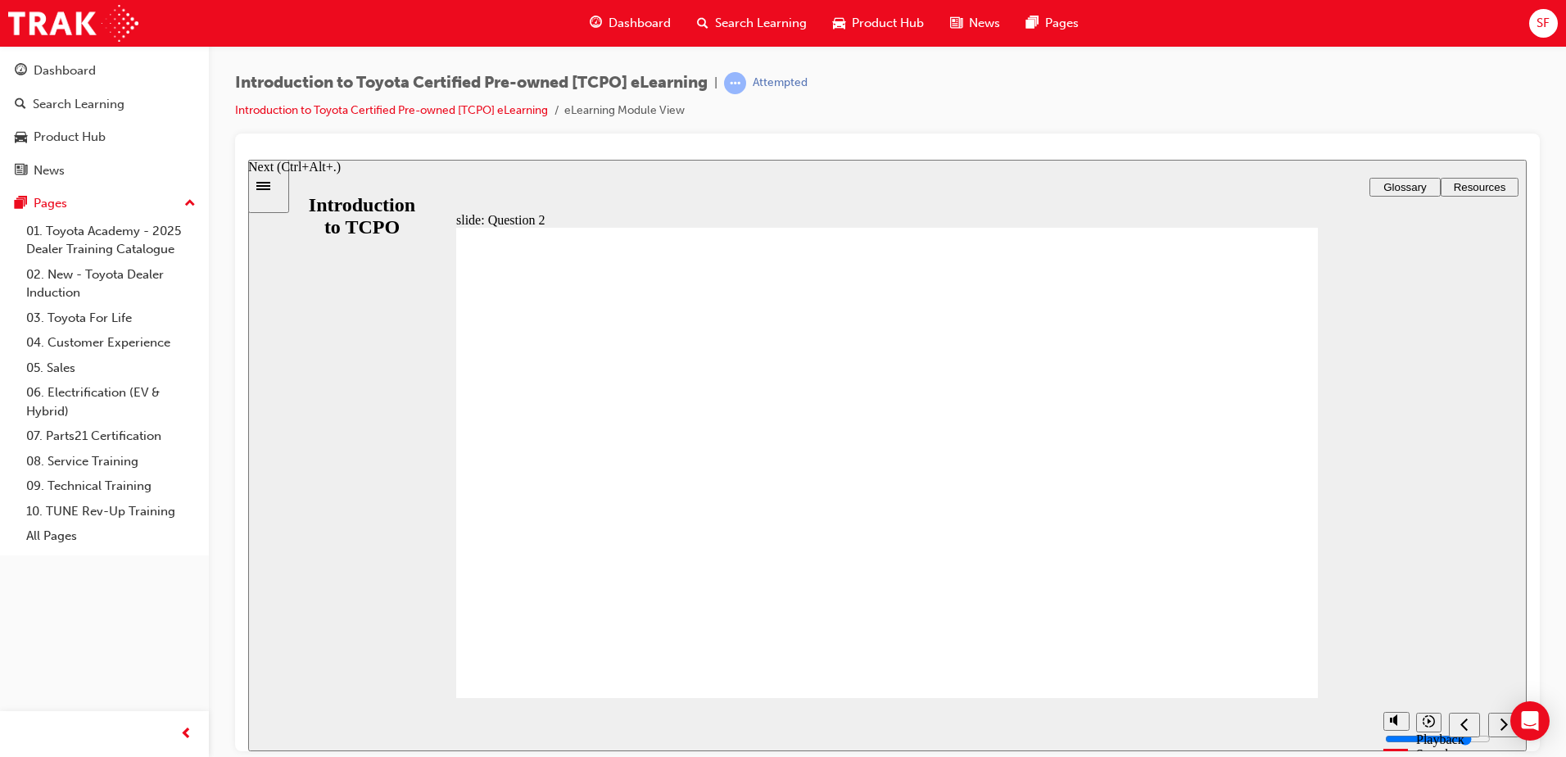
click at [1500, 723] on icon "Next (Ctrl+Alt+Period)" at bounding box center [1504, 723] width 8 height 15
click at [1502, 723] on icon "Next (Ctrl+Alt+Period)" at bounding box center [1504, 723] width 8 height 15
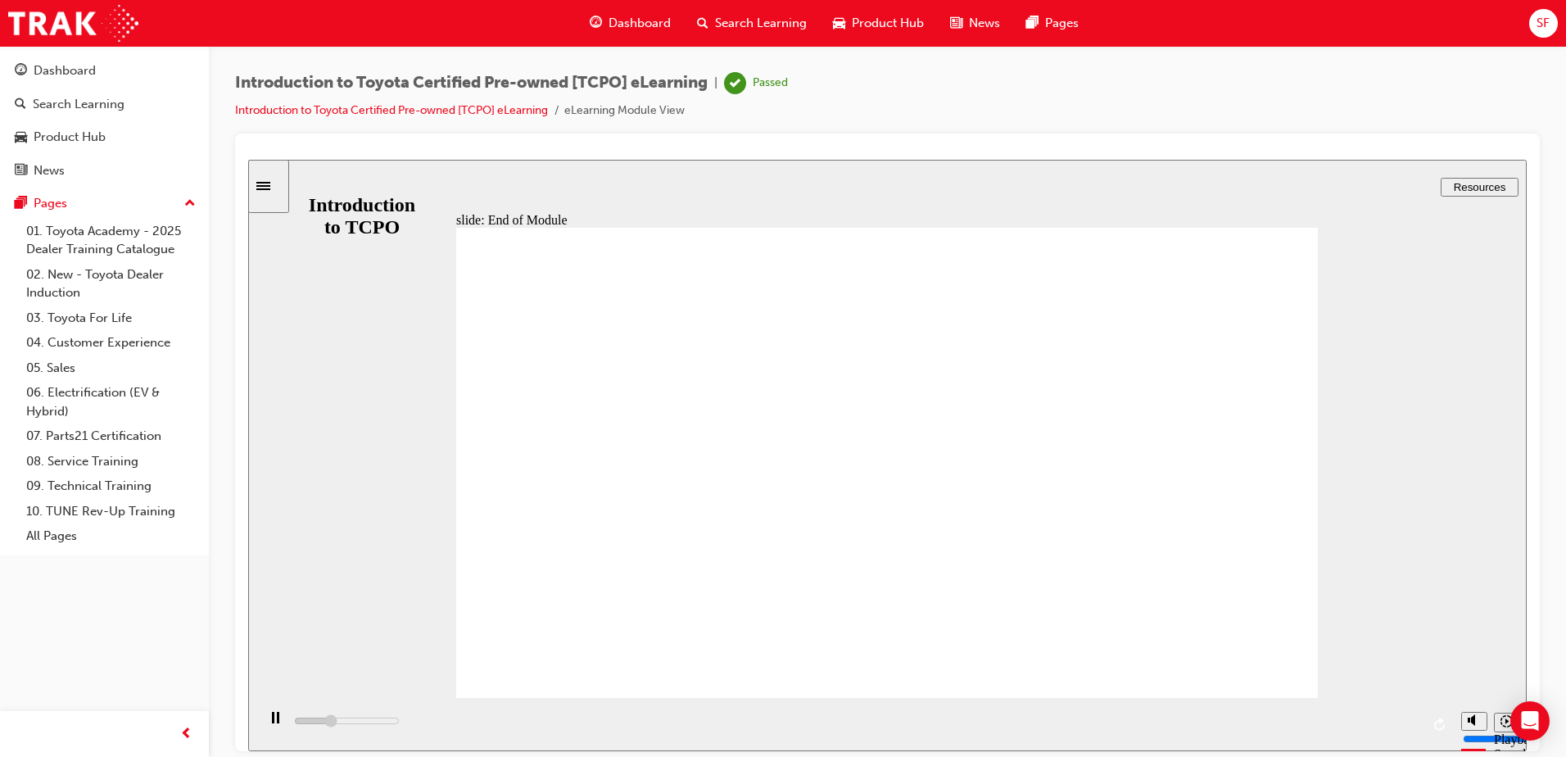
type input "9500"
click at [631, 11] on div "Dashboard" at bounding box center [630, 24] width 107 height 34
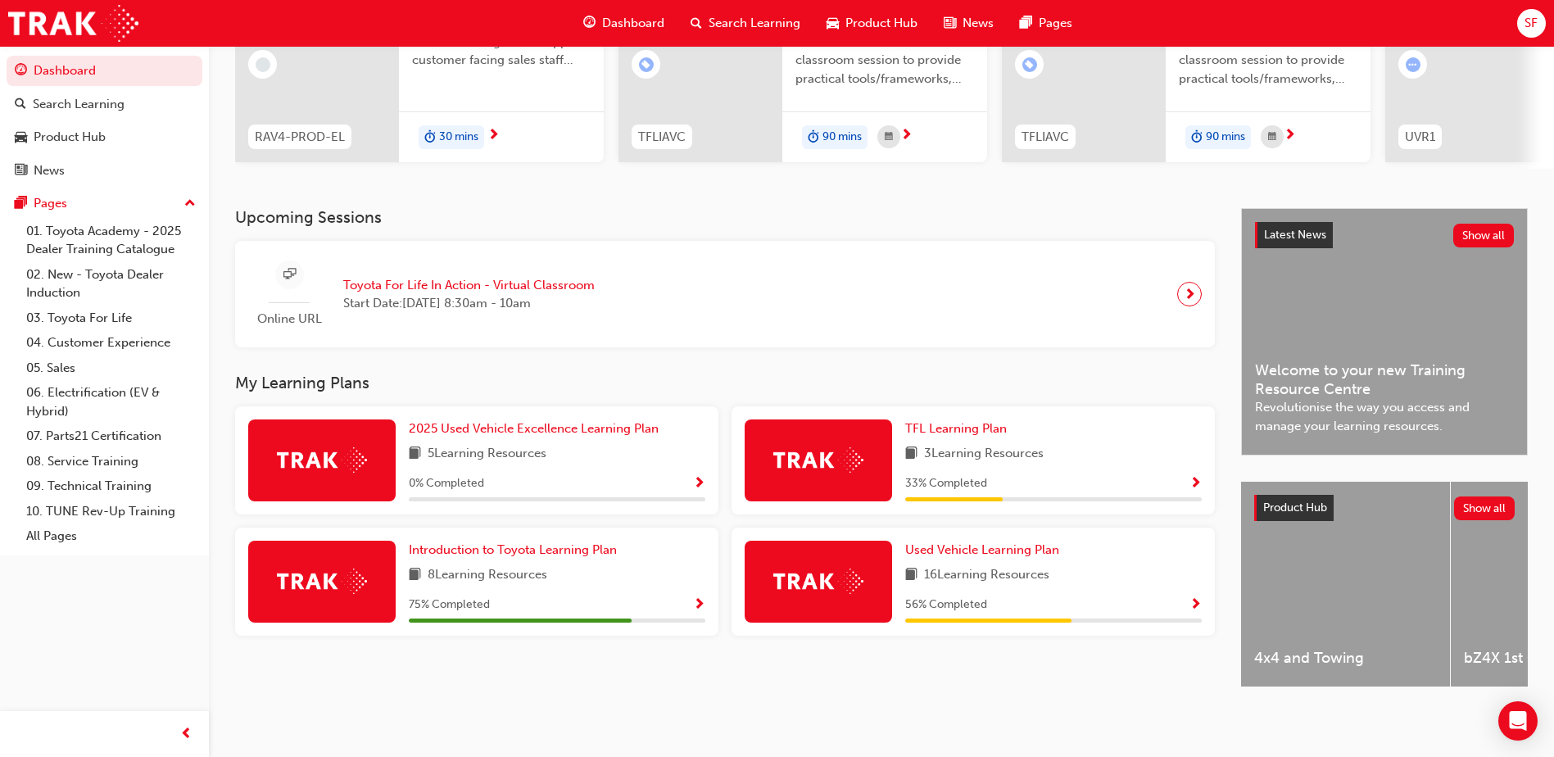
scroll to position [222, 0]
click at [1015, 542] on span "Used Vehicle Learning Plan" at bounding box center [982, 549] width 154 height 15
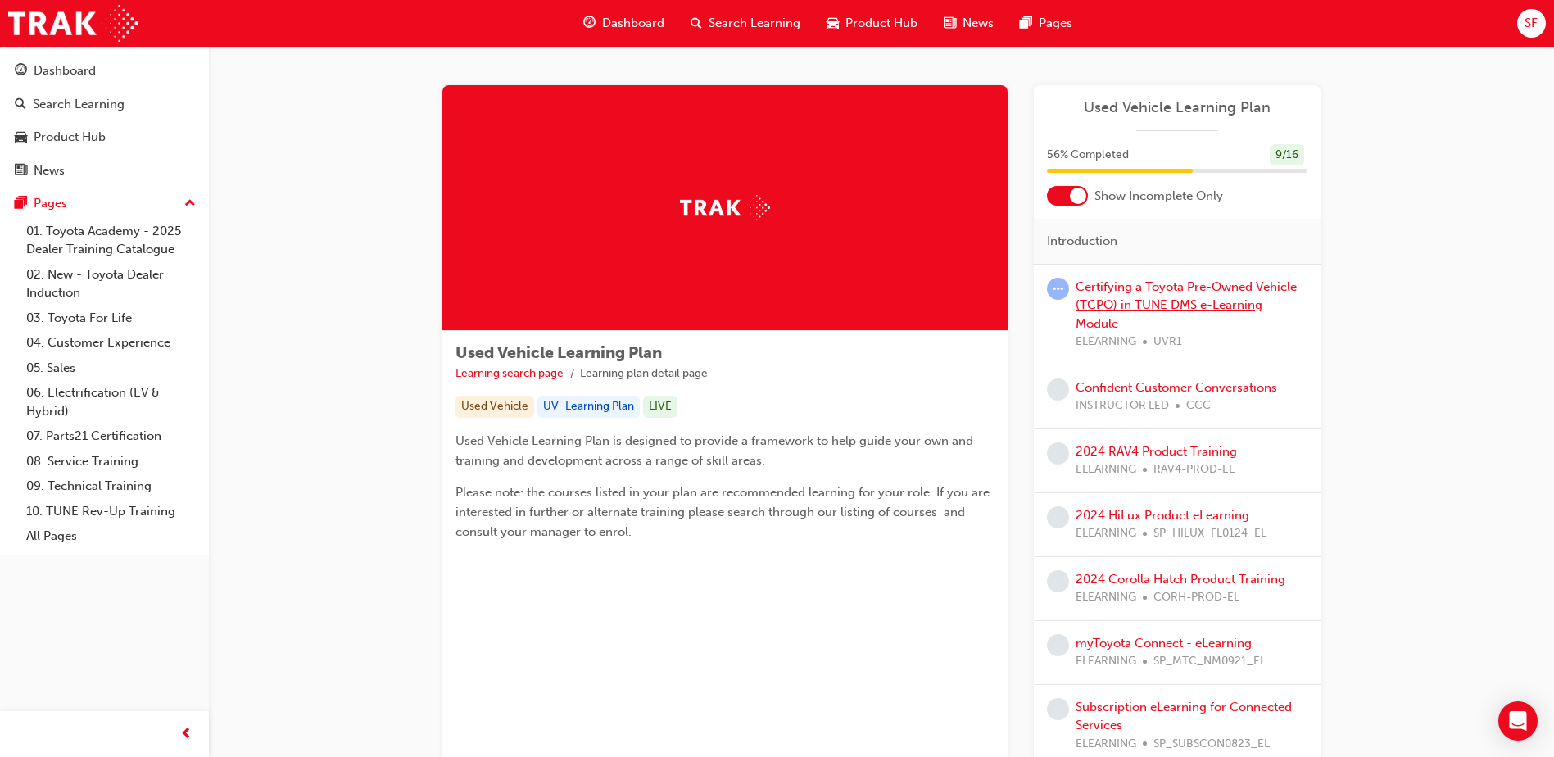
click at [1162, 282] on link "Certifying a Toyota Pre-Owned Vehicle (TCPO) in TUNE DMS e-Learning Module" at bounding box center [1186, 305] width 221 height 52
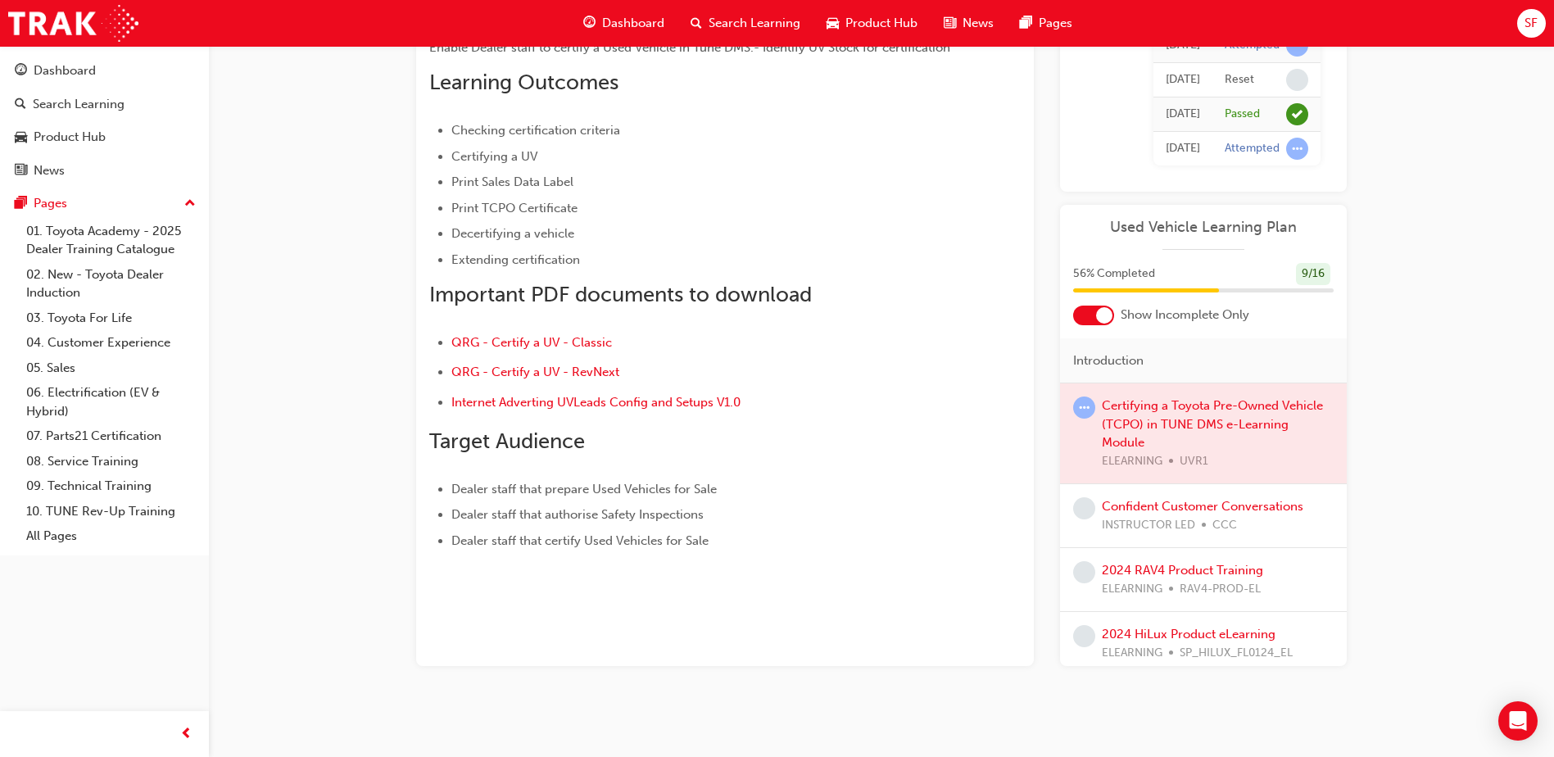
scroll to position [224, 0]
click at [1189, 407] on div at bounding box center [1203, 431] width 287 height 100
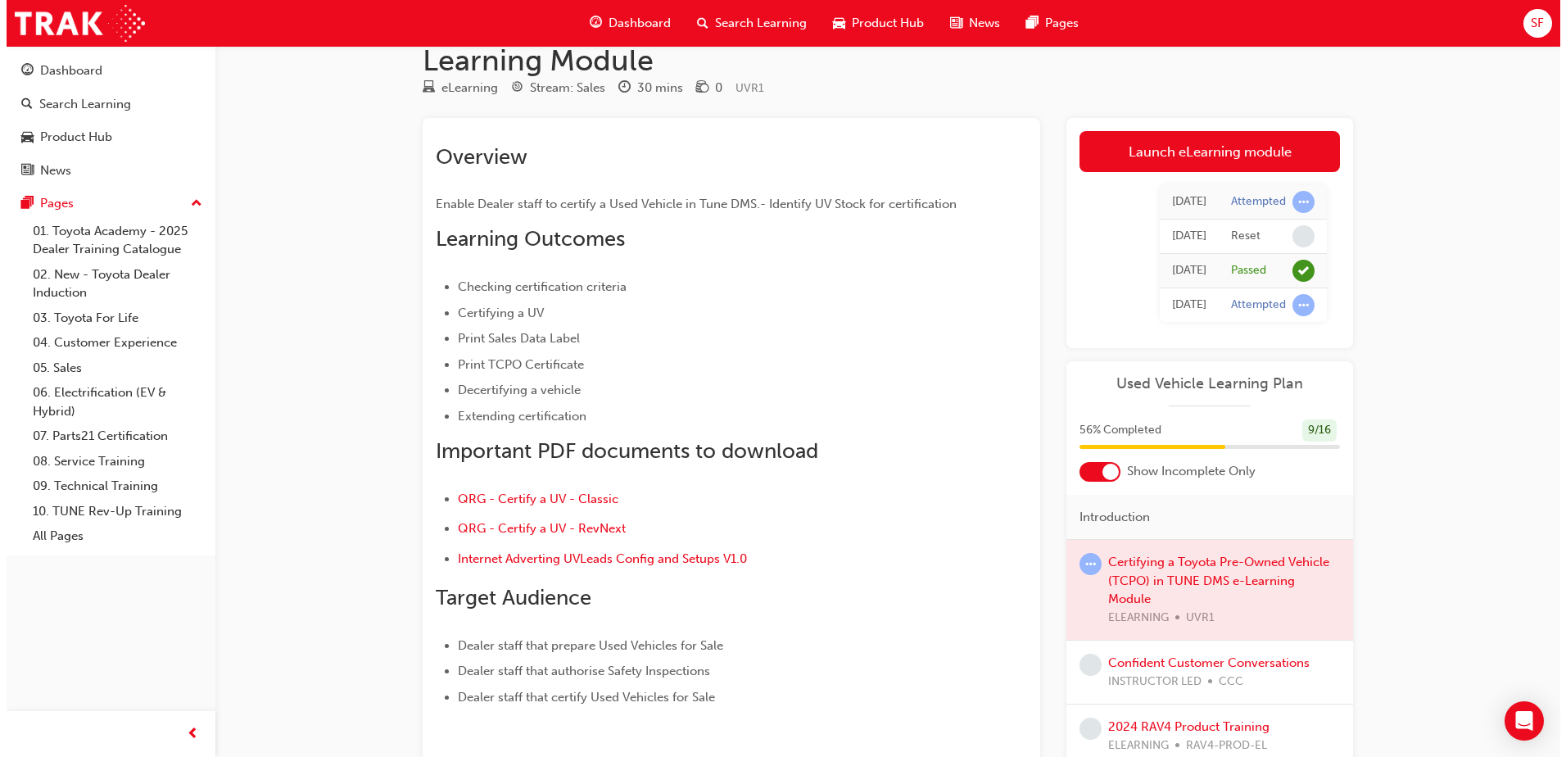
scroll to position [0, 0]
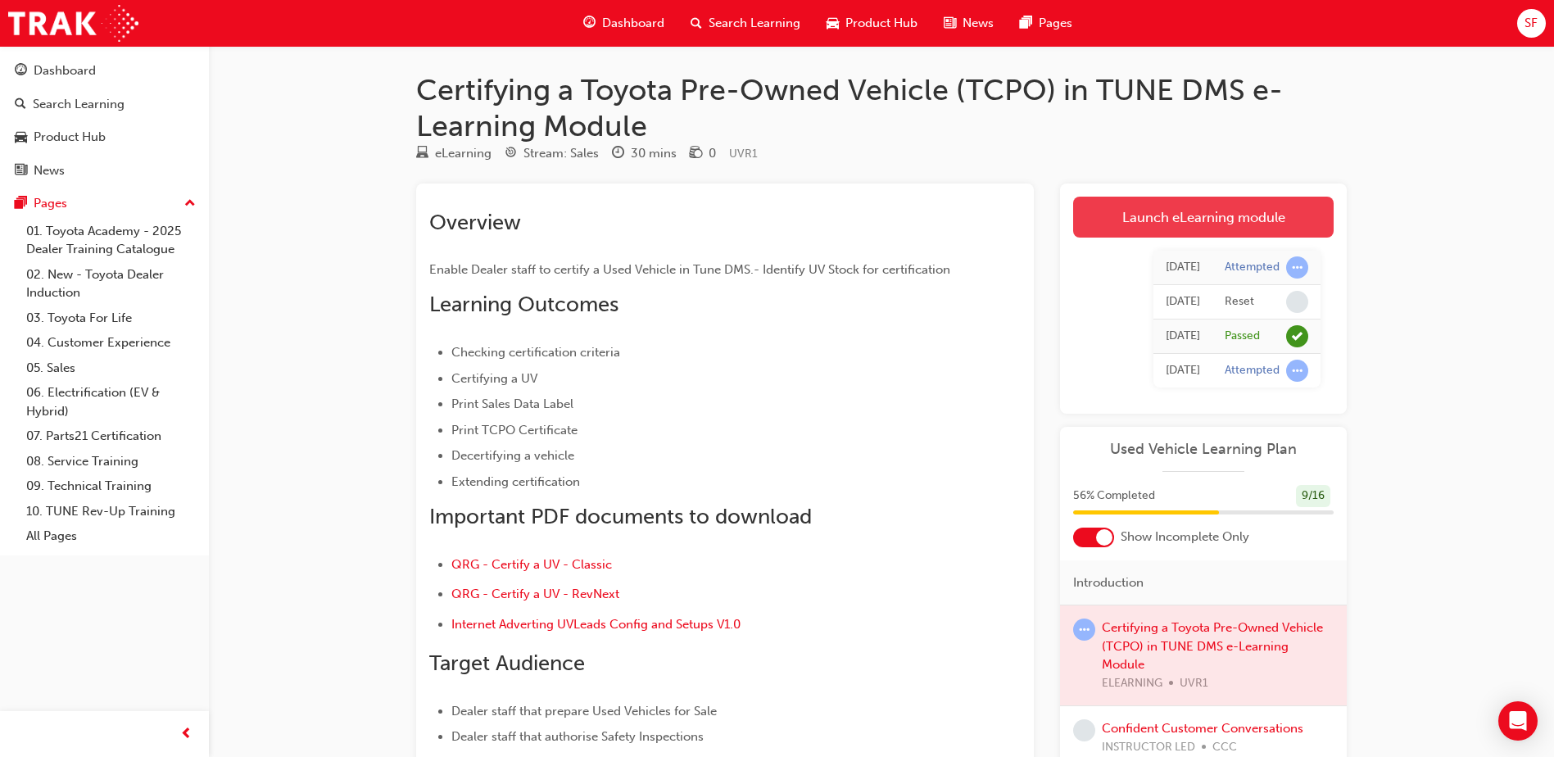
click at [1158, 228] on link "Launch eLearning module" at bounding box center [1203, 217] width 261 height 41
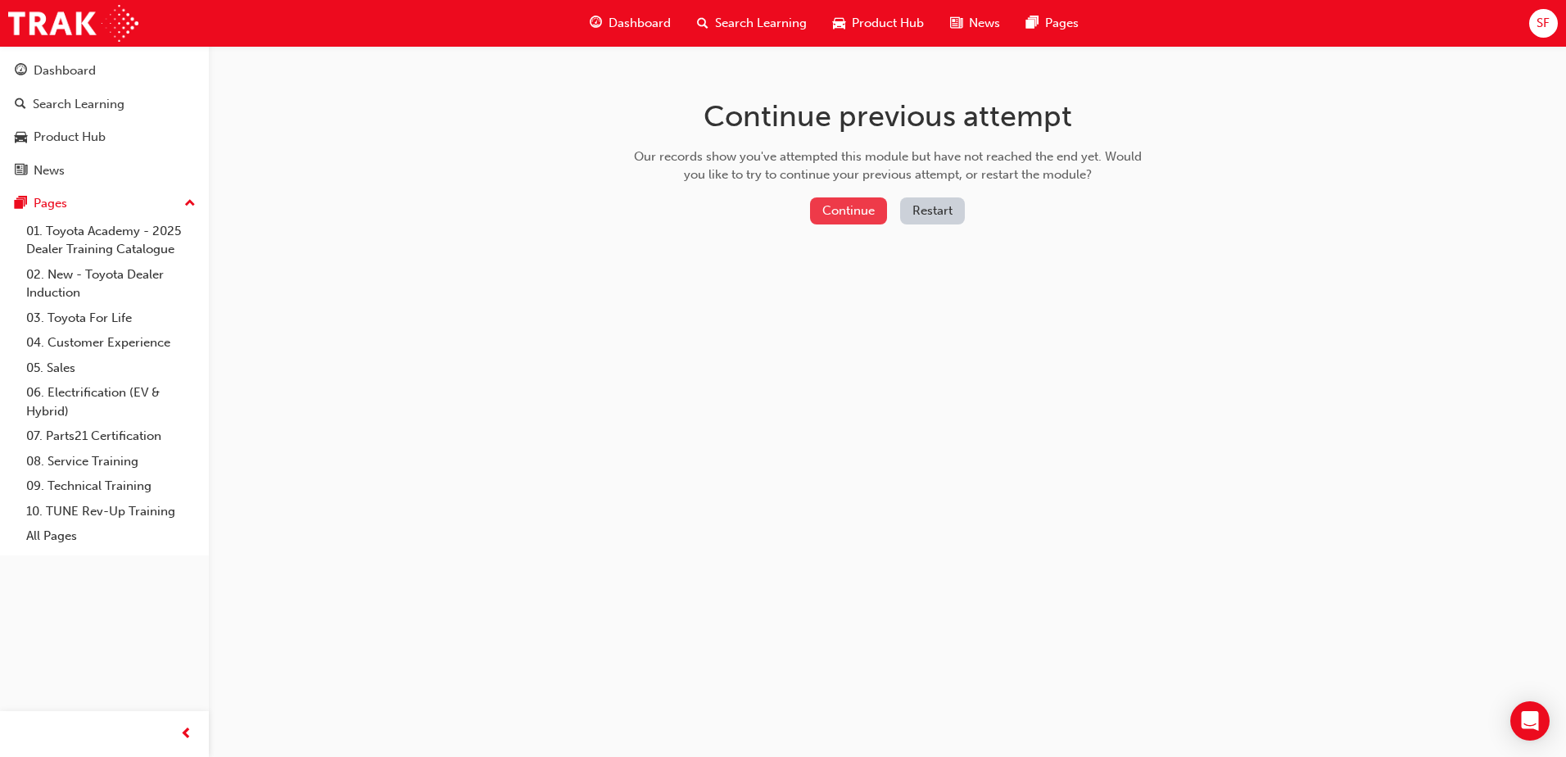
click at [849, 202] on button "Continue" at bounding box center [848, 210] width 77 height 27
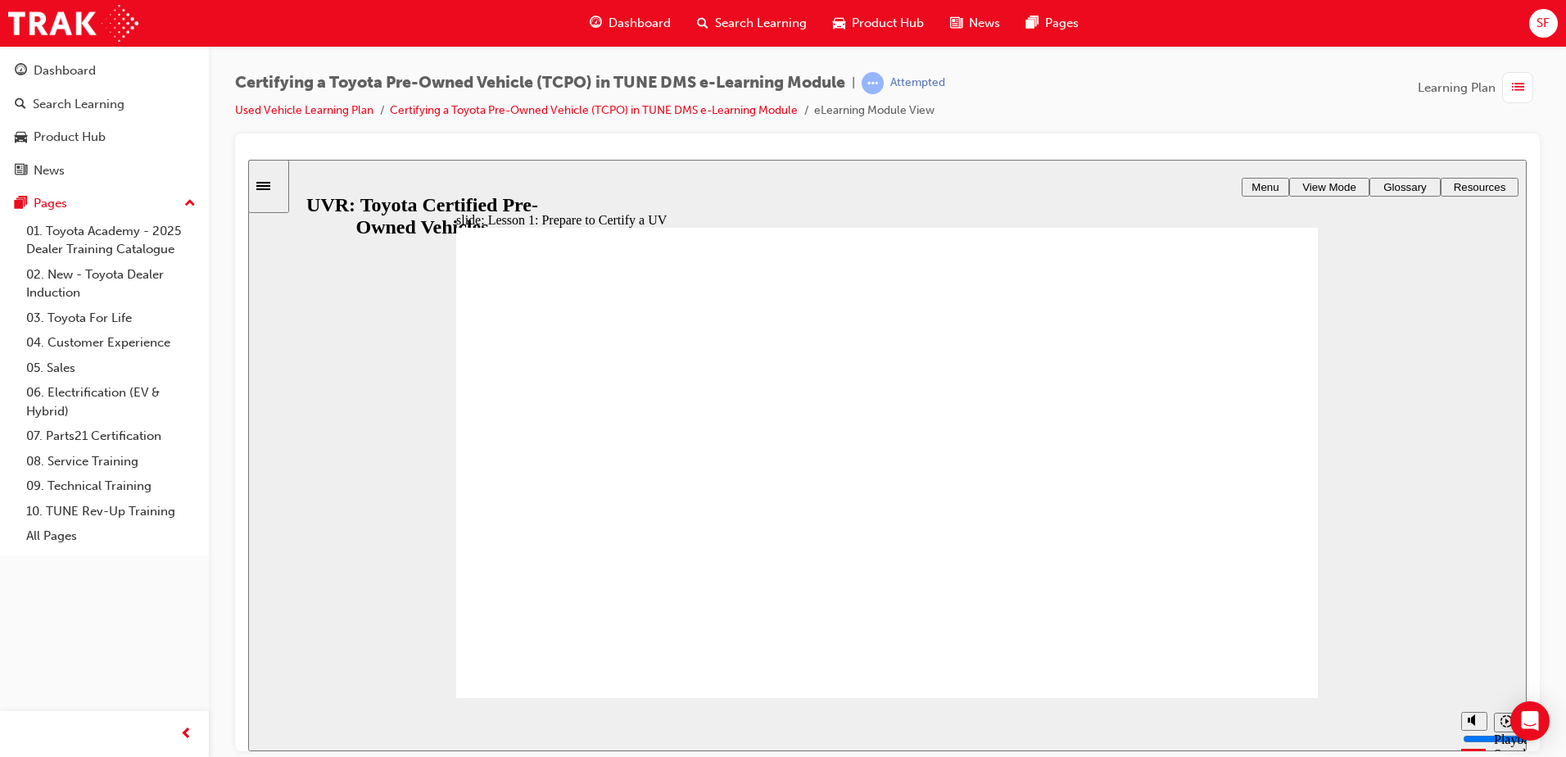
click at [1447, 721] on button "replay" at bounding box center [1441, 724] width 25 height 25
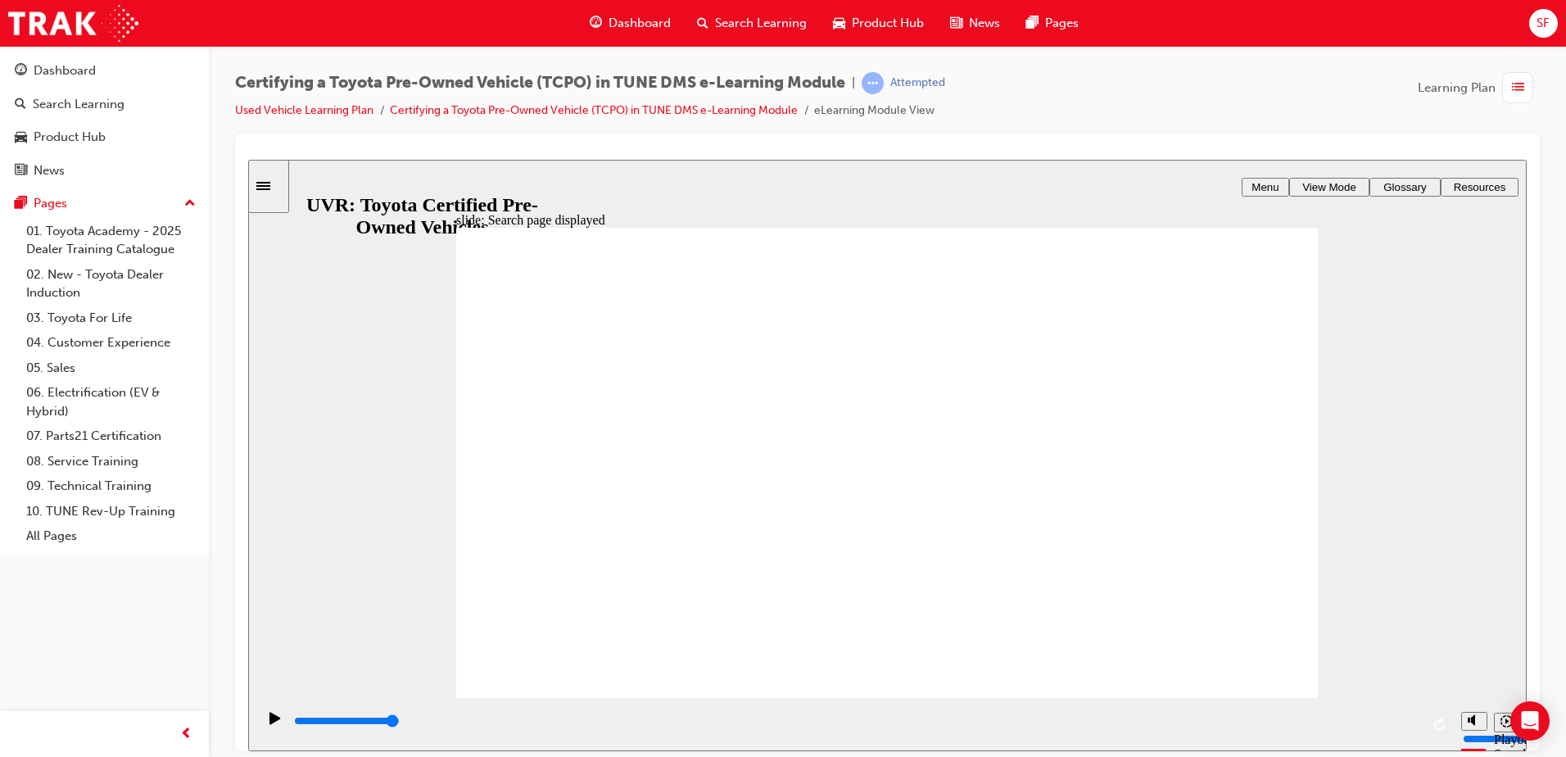
drag, startPoint x: 859, startPoint y: 490, endPoint x: 850, endPoint y: 488, distance: 9.2
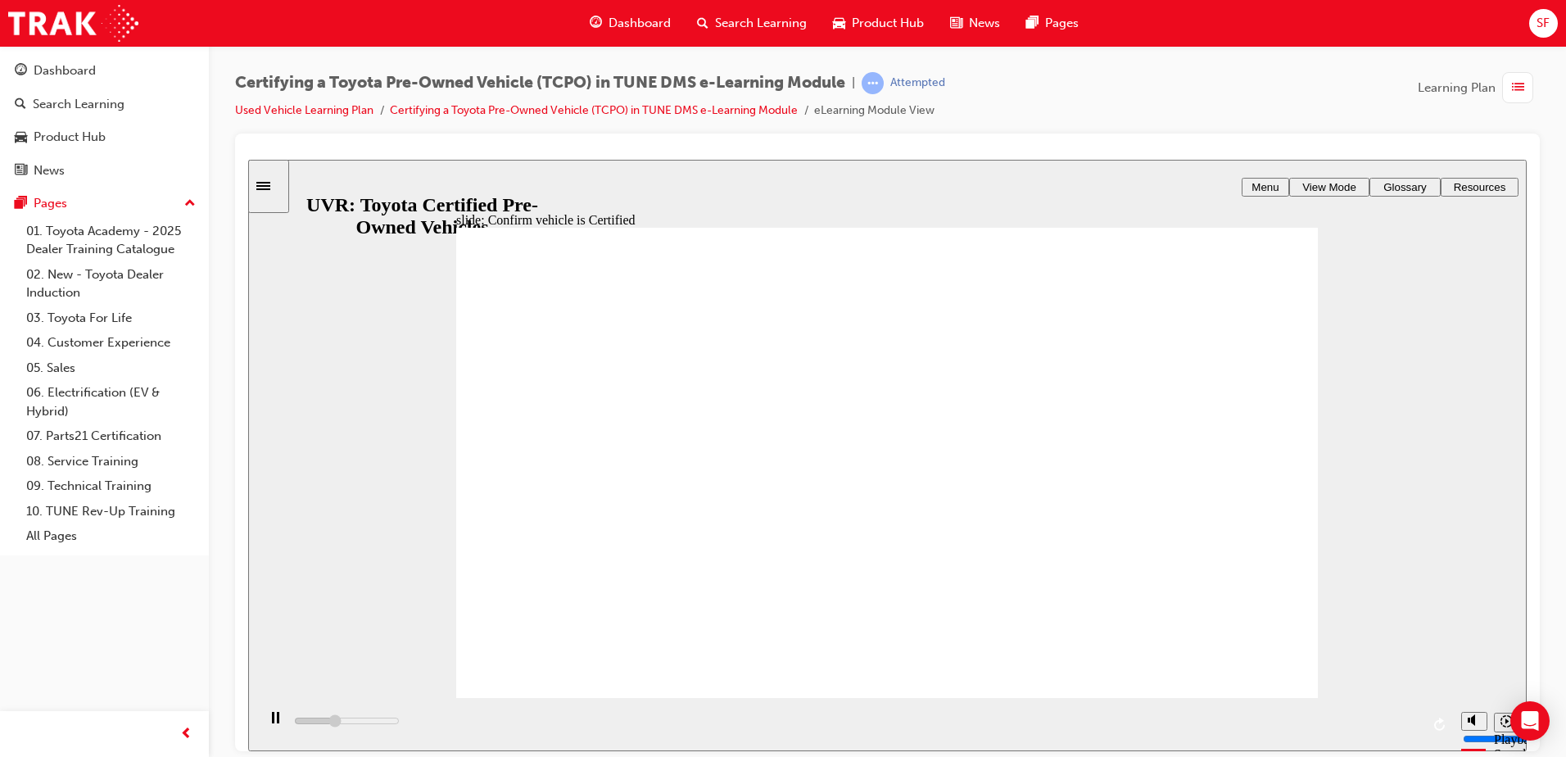
drag, startPoint x: 599, startPoint y: 661, endPoint x: 638, endPoint y: 654, distance: 40.0
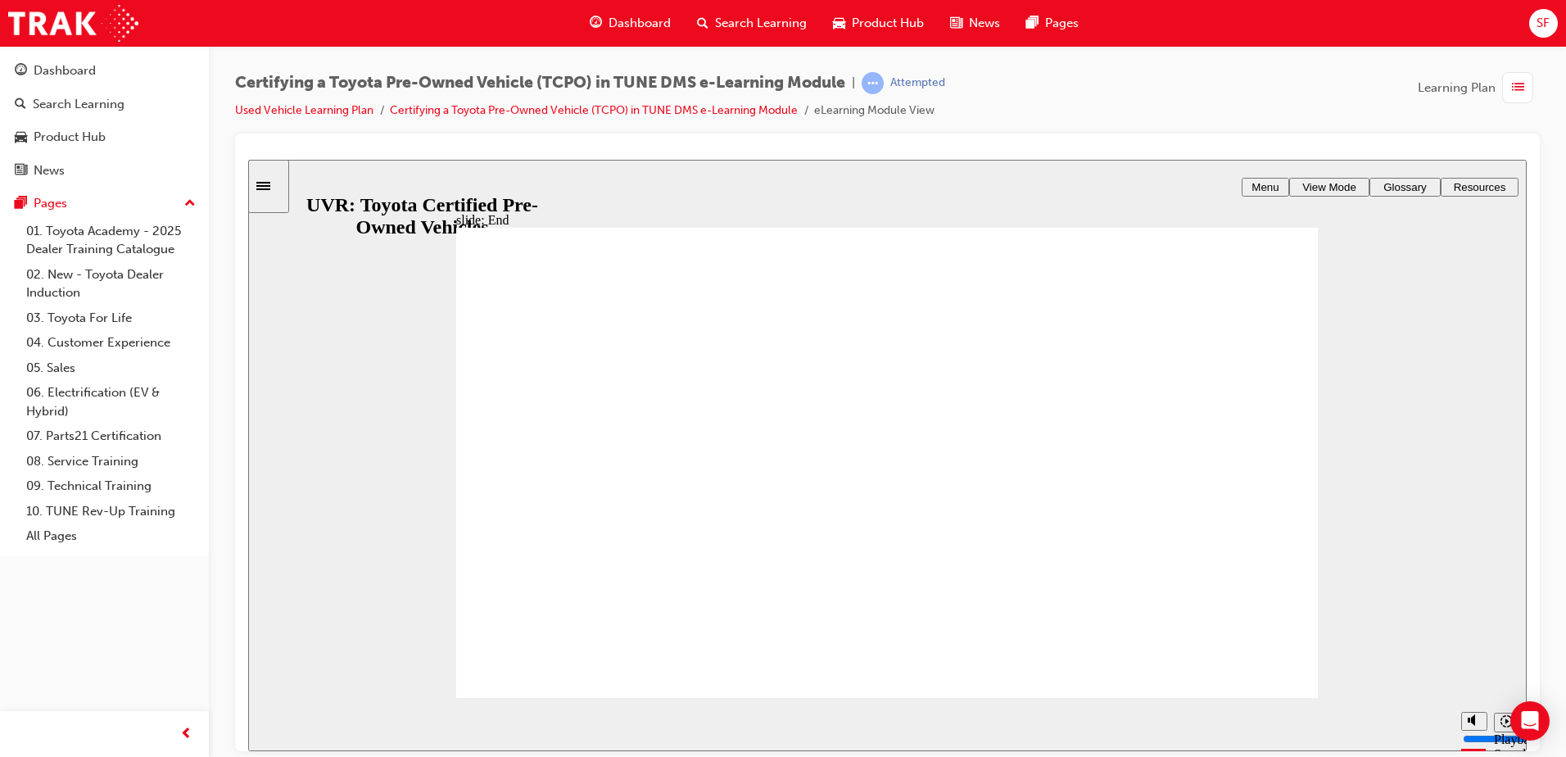
type input "7700"
